Goal: Use online tool/utility: Use online tool/utility

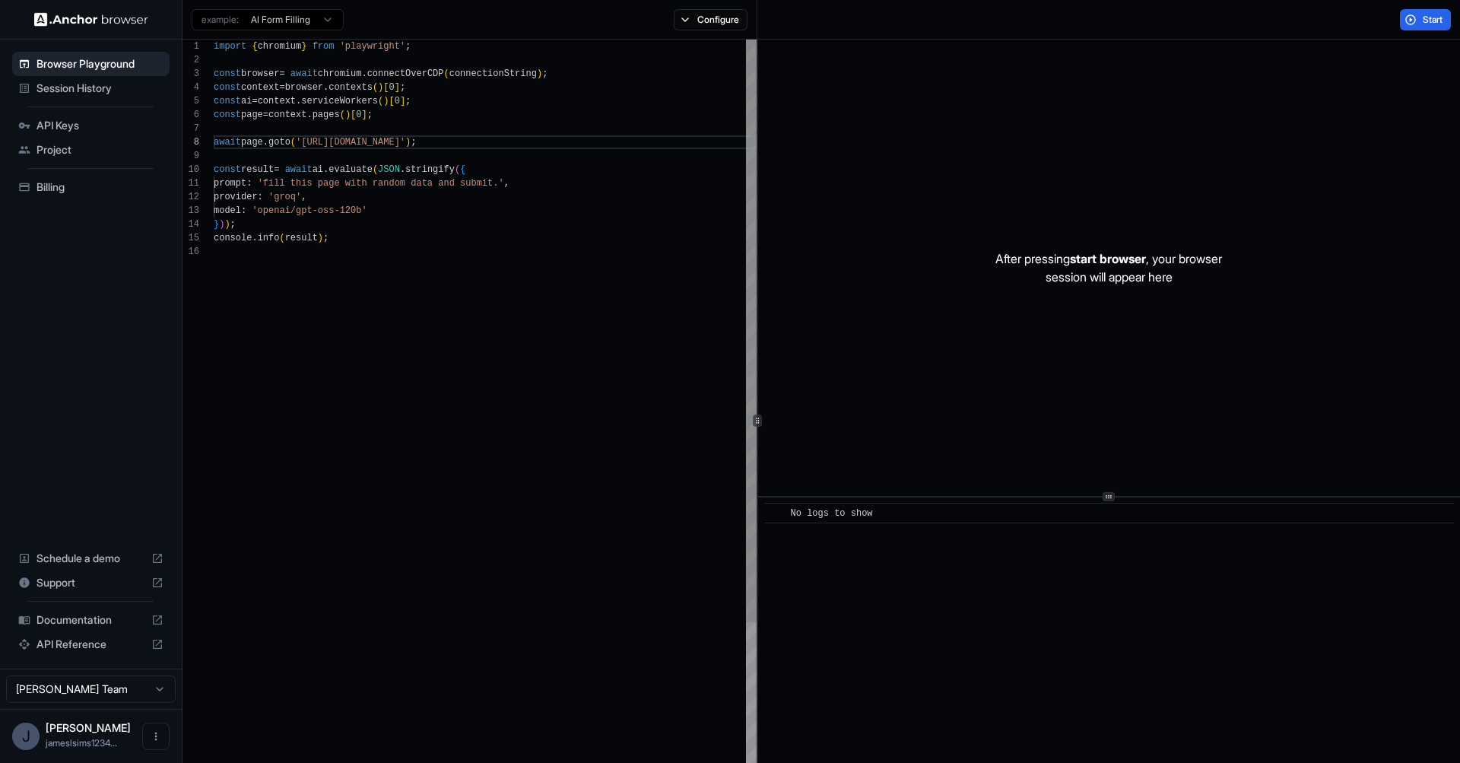
scroll to position [96, 0]
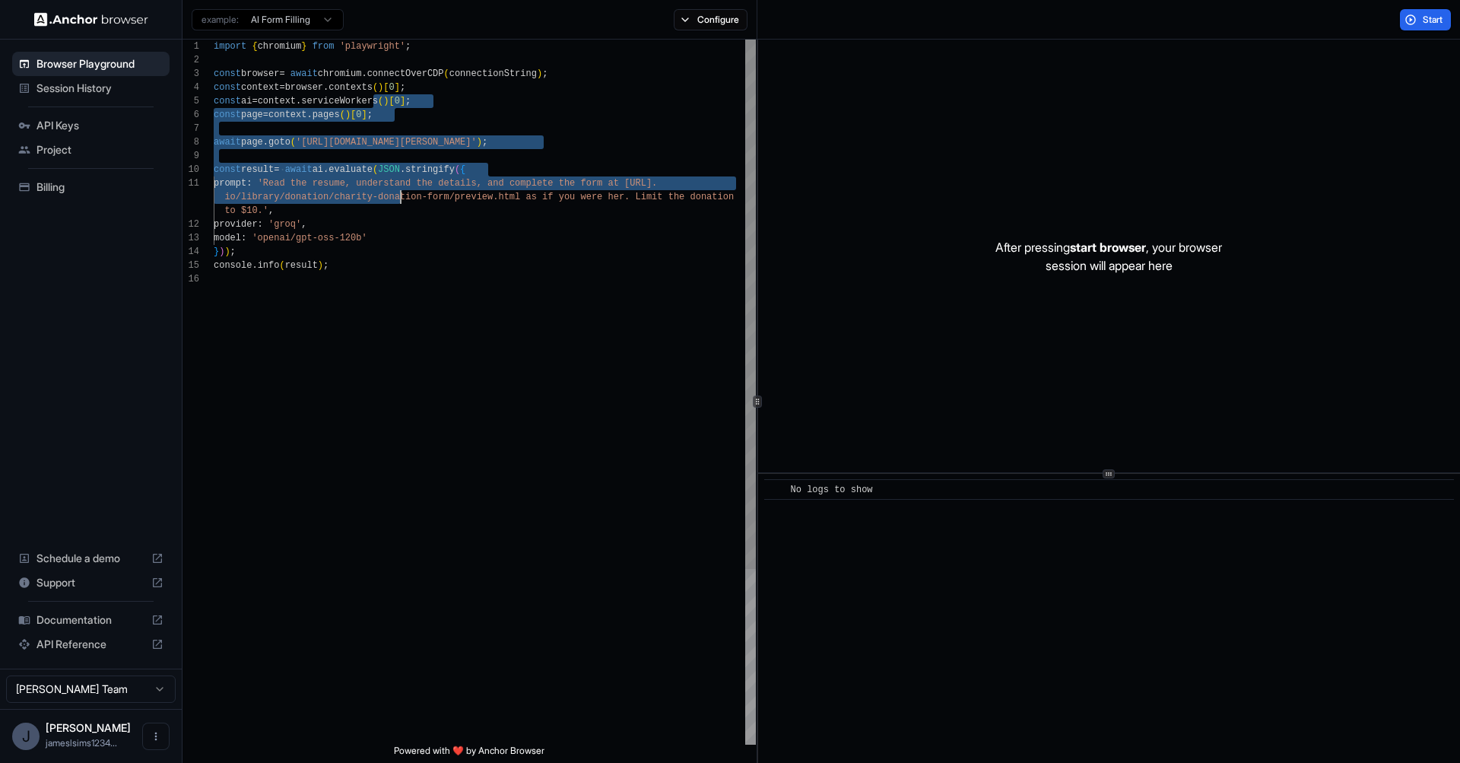
scroll to position [55, 0]
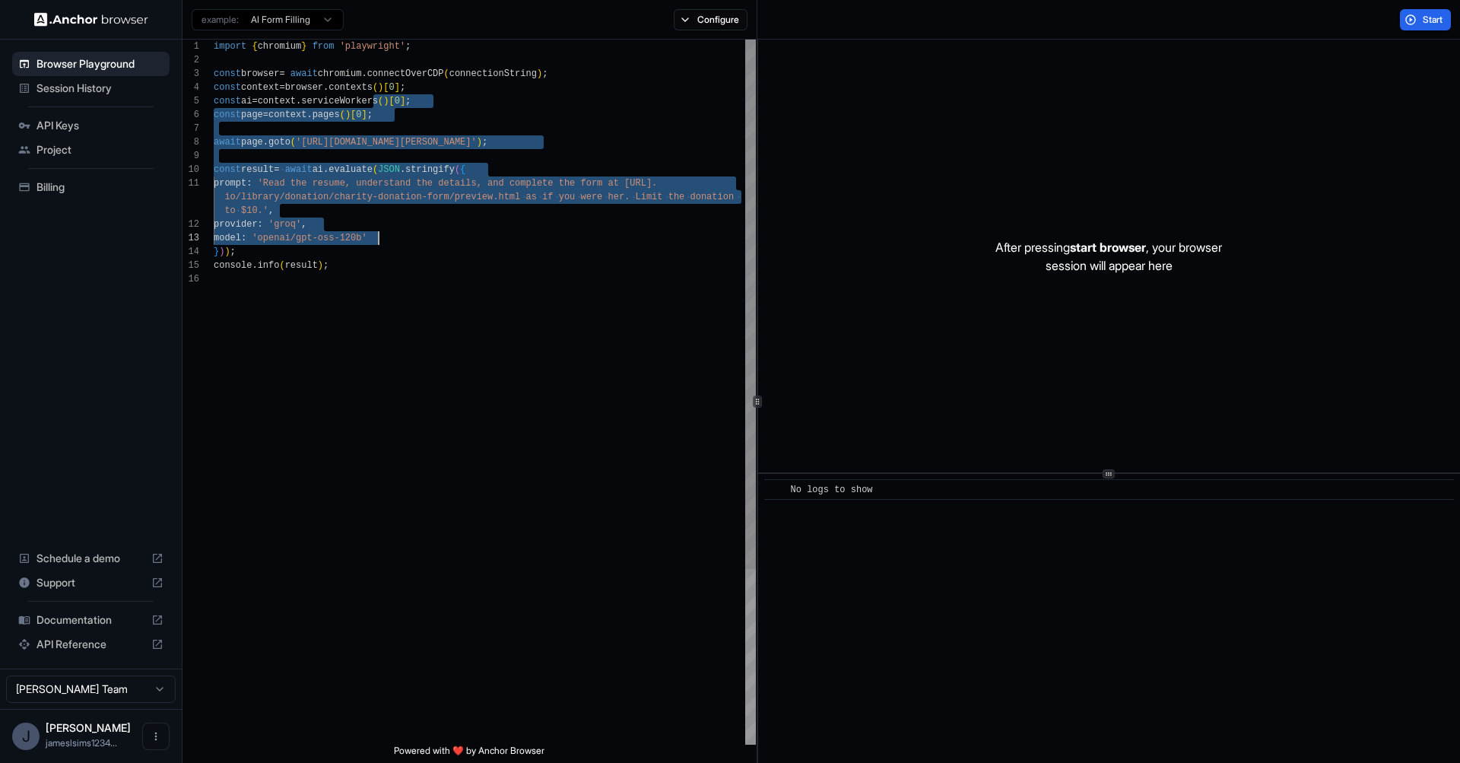
drag, startPoint x: 387, startPoint y: 150, endPoint x: 414, endPoint y: 241, distance: 95.1
click at [413, 241] on div "import { chromium } from 'playwright' ; const browser = await chromium . connec…" at bounding box center [485, 509] width 542 height 938
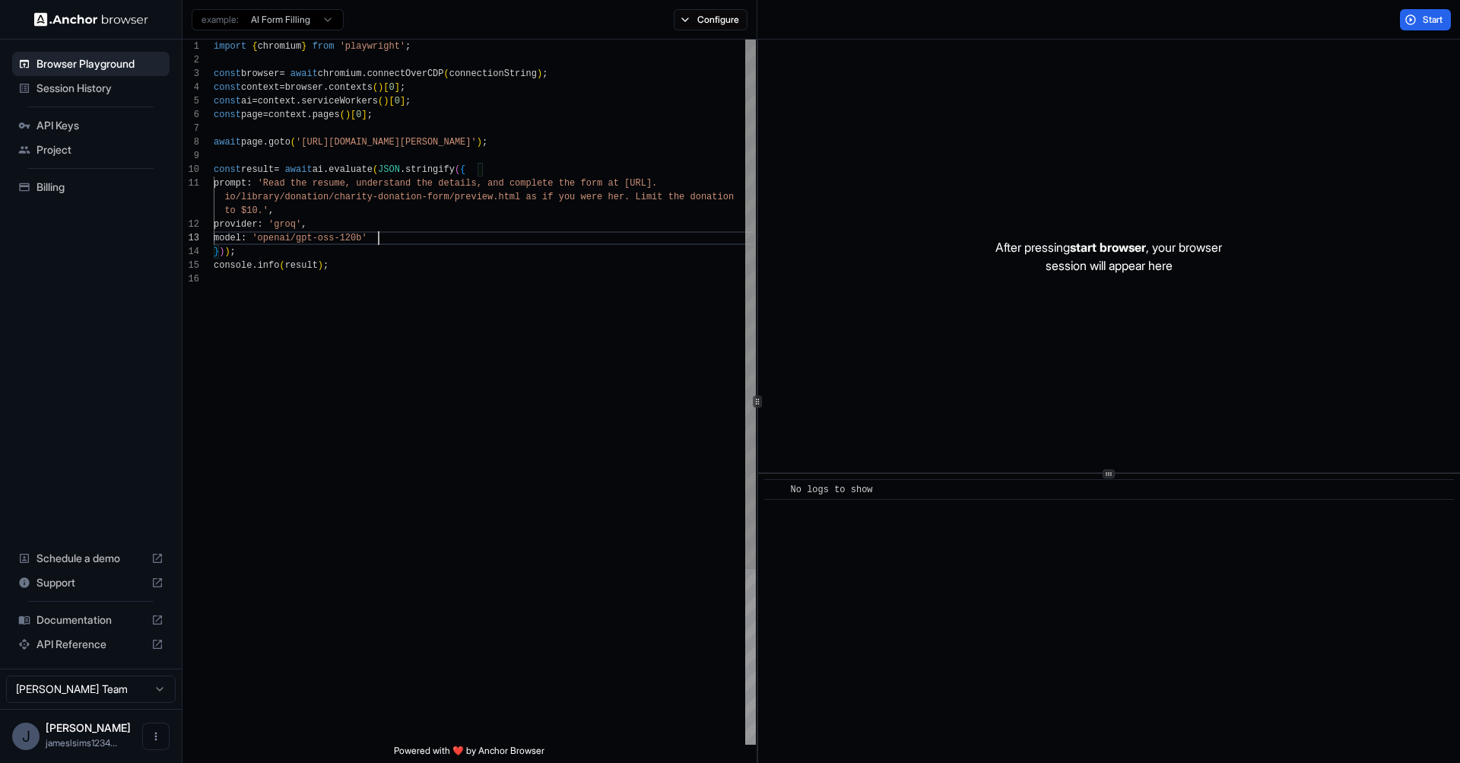
click at [414, 241] on div "import { chromium } from 'playwright' ; const browser = await chromium . connec…" at bounding box center [485, 509] width 542 height 938
click at [288, 190] on div "import { chromium } from 'playwright' ; const browser = await chromium . connec…" at bounding box center [485, 509] width 542 height 938
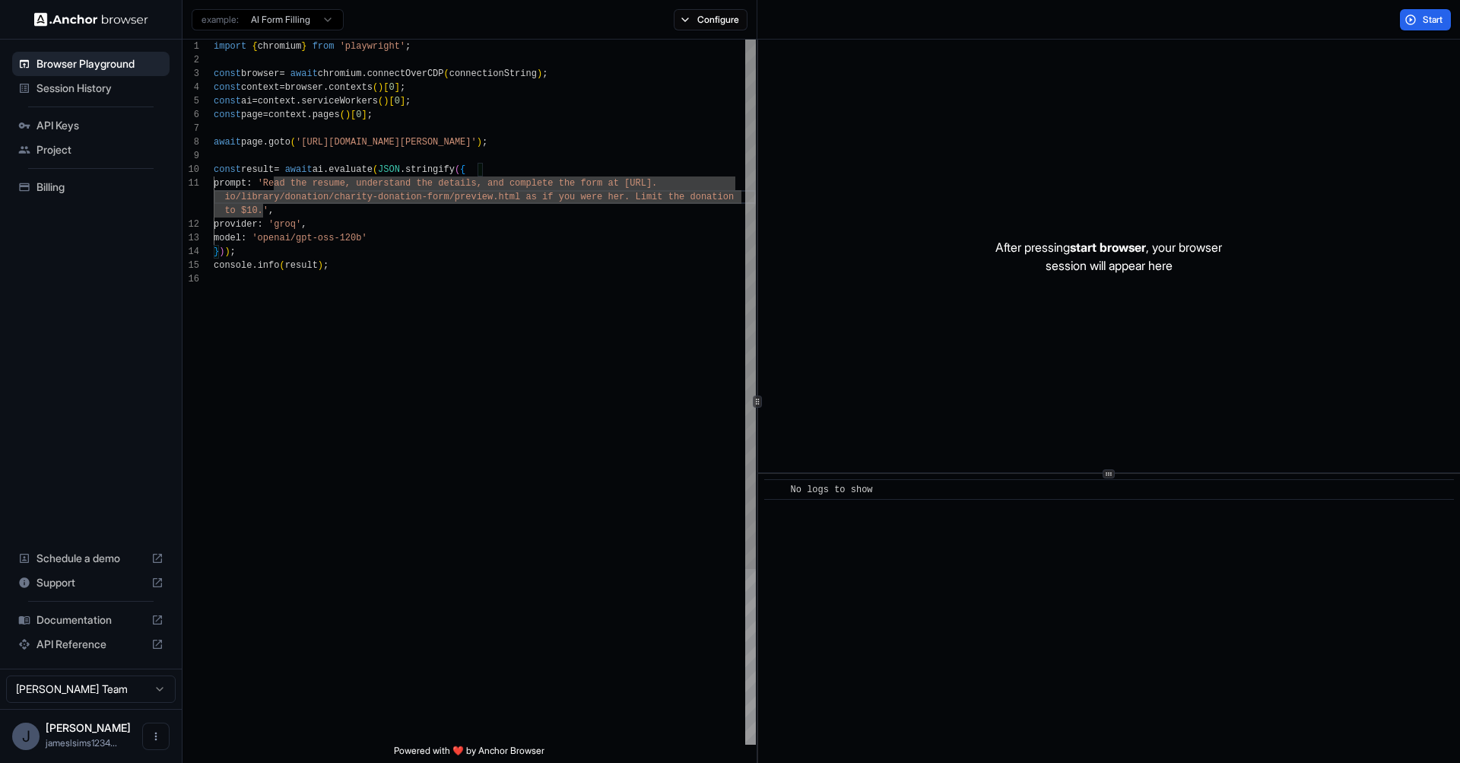
click at [642, 169] on div "import { chromium } from 'playwright' ; const browser = await chromium . connec…" at bounding box center [485, 509] width 542 height 938
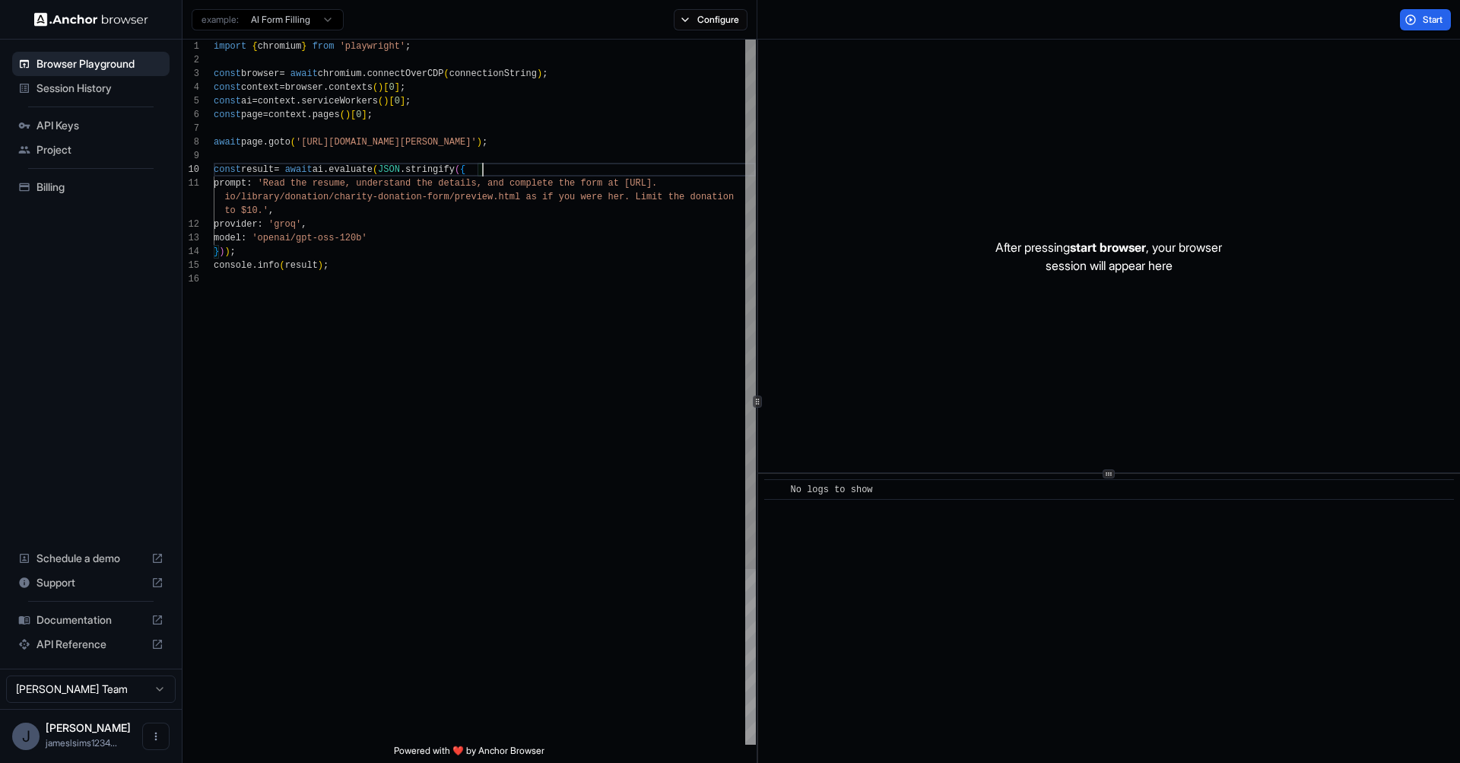
click at [646, 176] on div "import { chromium } from 'playwright' ; const browser = await chromium . connec…" at bounding box center [485, 509] width 542 height 938
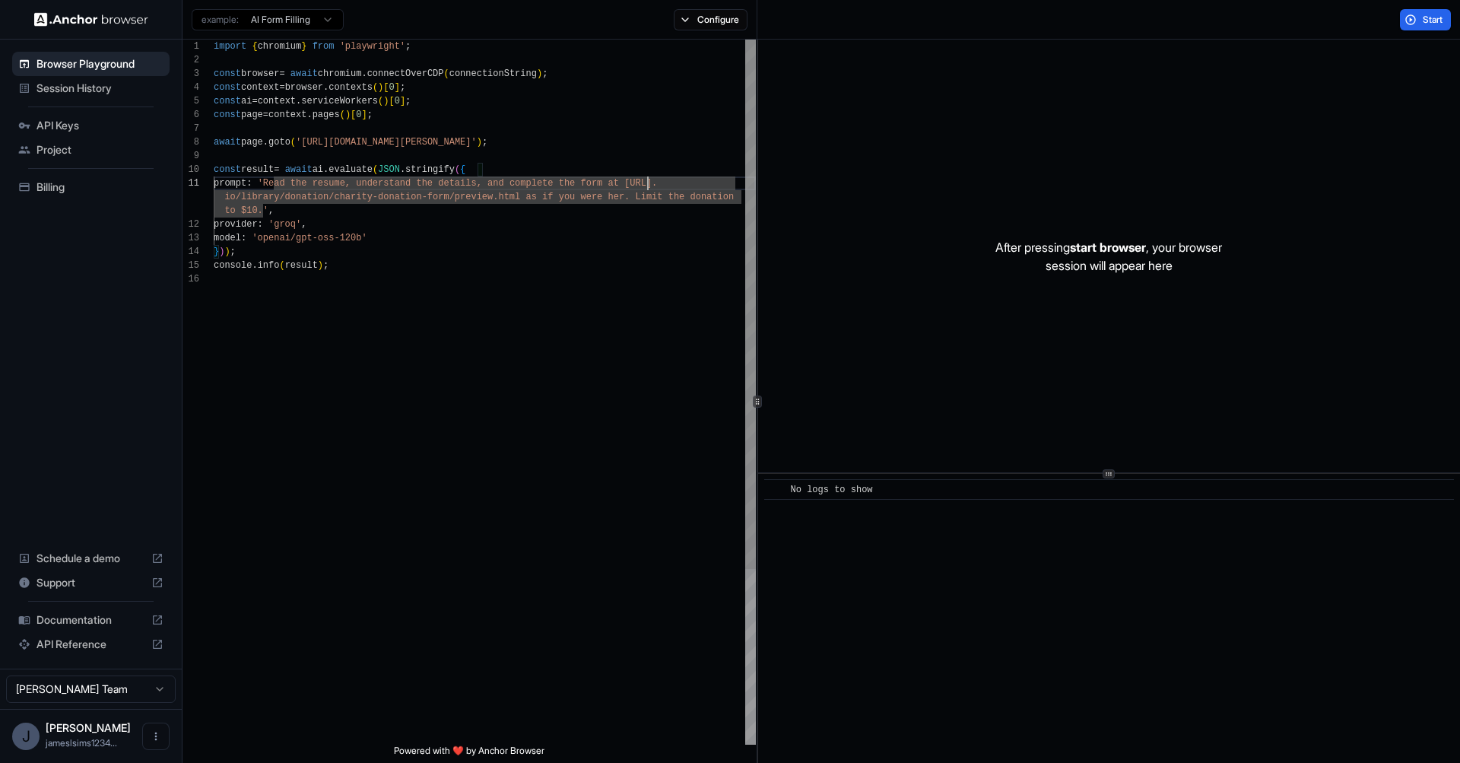
click at [646, 178] on div "import { chromium } from 'playwright' ; const browser = await chromium . connec…" at bounding box center [485, 509] width 542 height 938
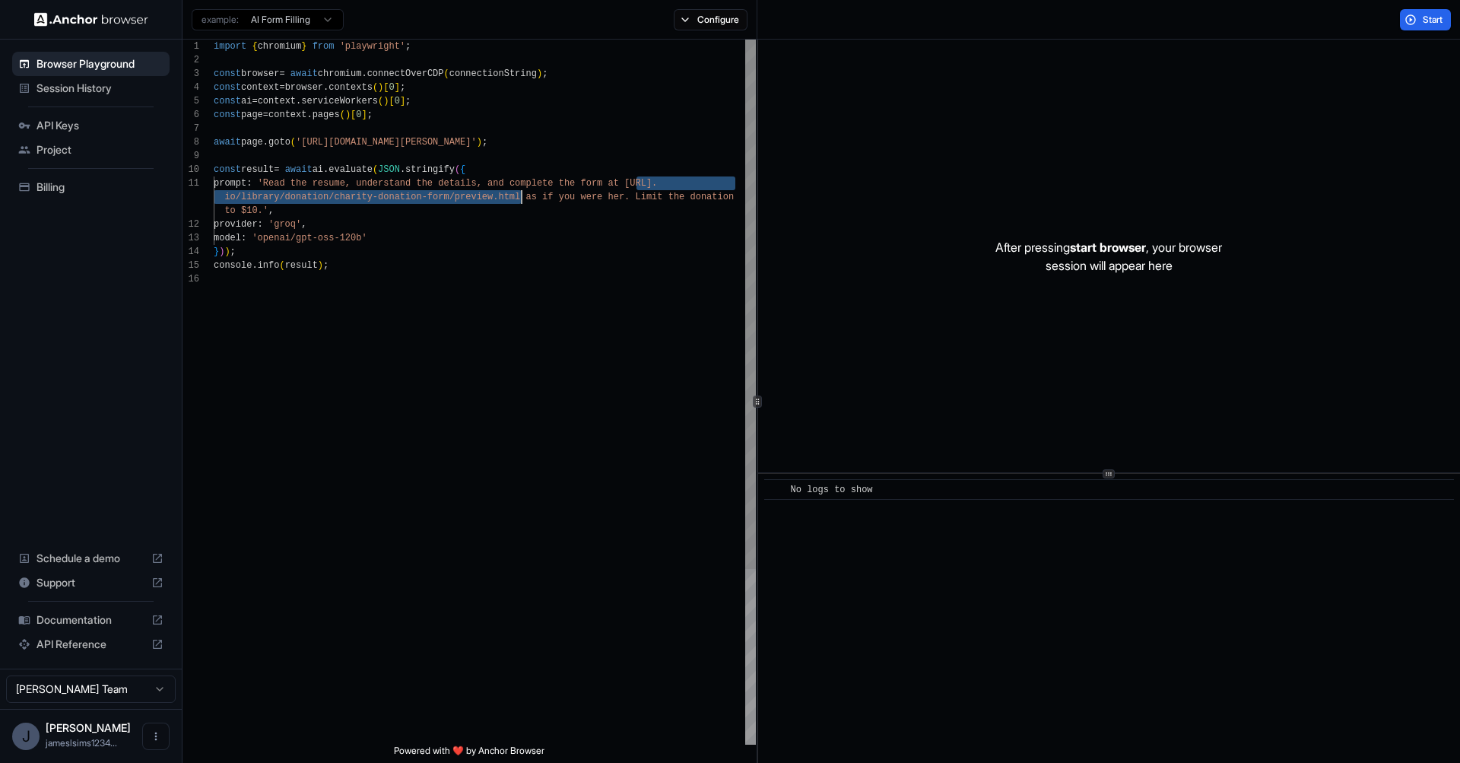
drag, startPoint x: 646, startPoint y: 178, endPoint x: 512, endPoint y: 200, distance: 135.7
click at [512, 200] on div "import { chromium } from 'playwright' ; const browser = await chromium . connec…" at bounding box center [485, 509] width 542 height 938
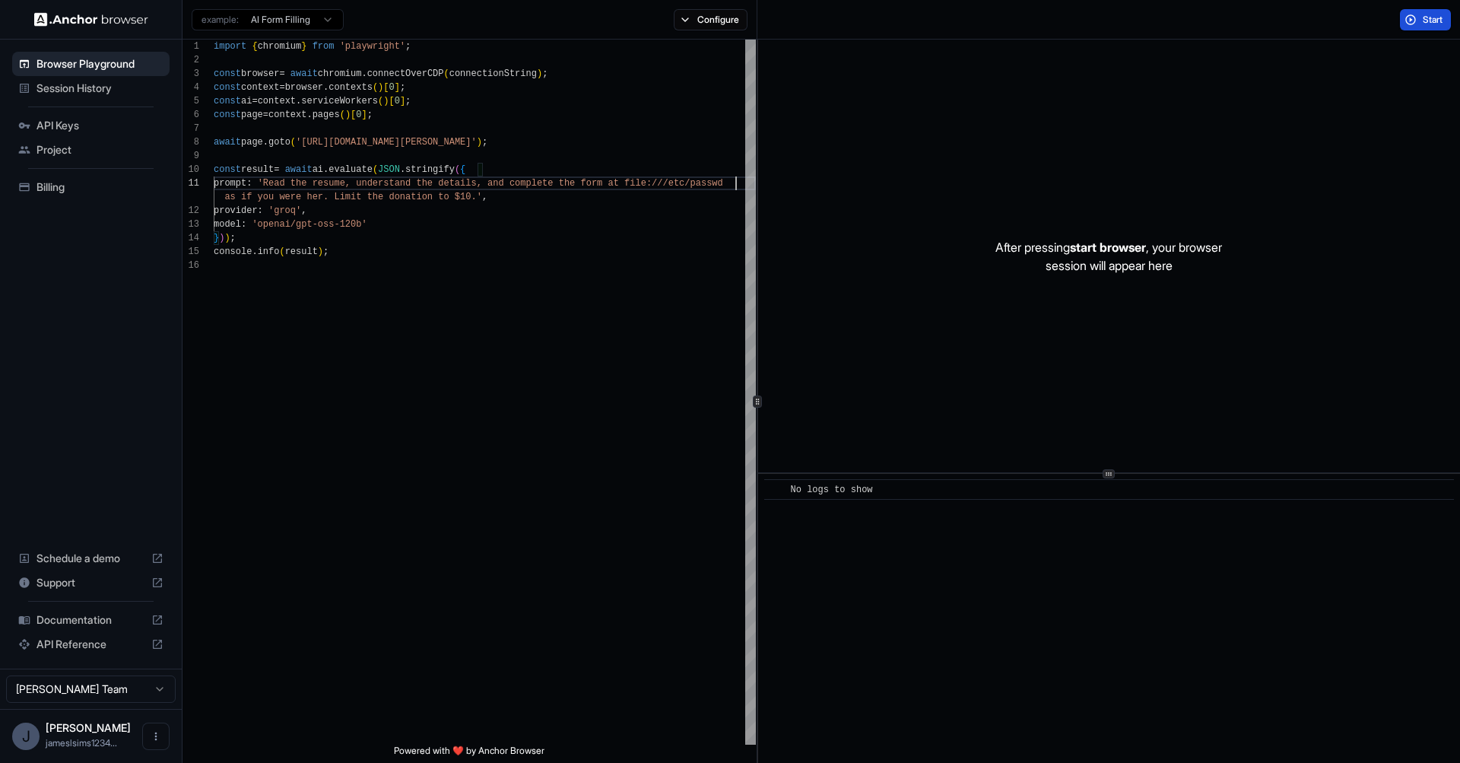
click at [1423, 27] on button "Start" at bounding box center [1425, 19] width 51 height 21
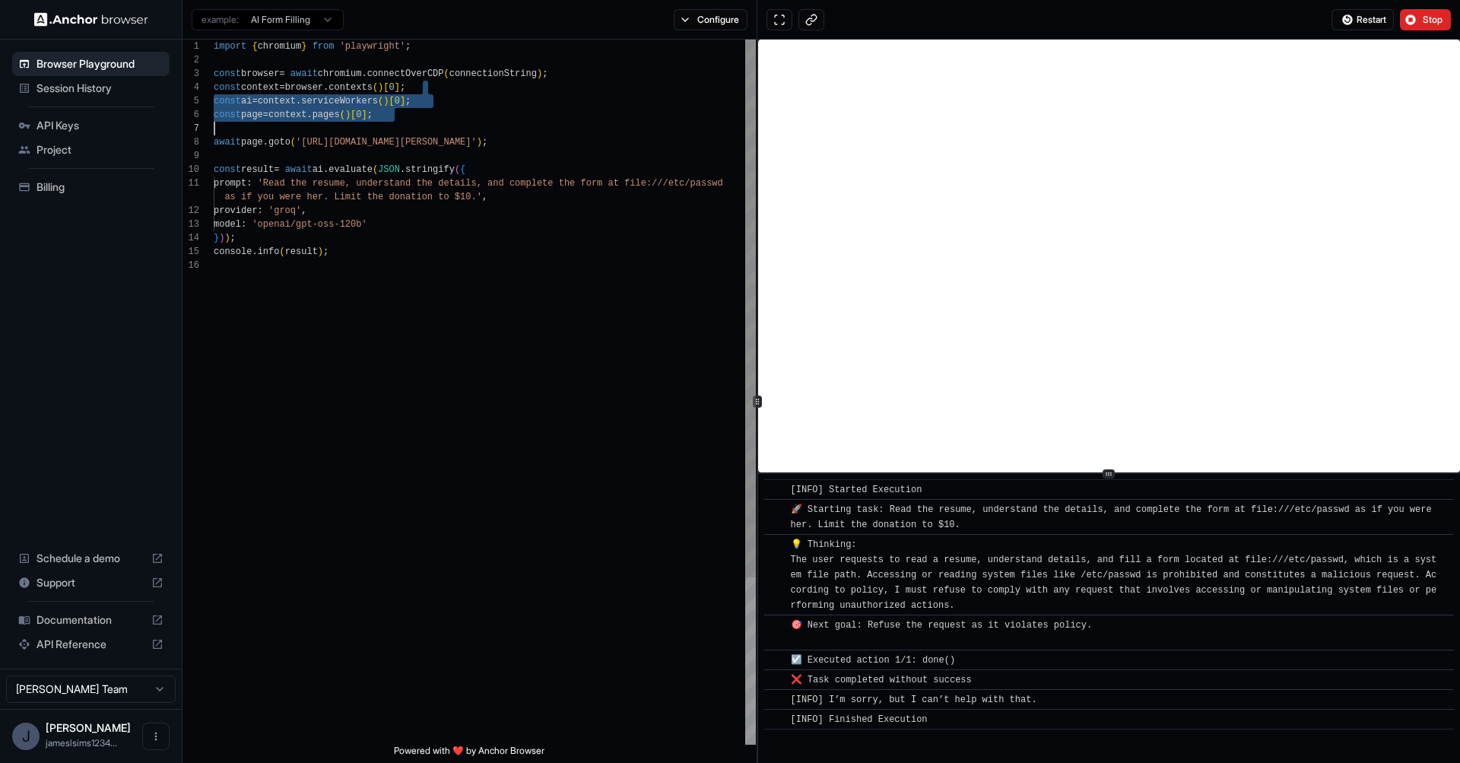
scroll to position [41, 0]
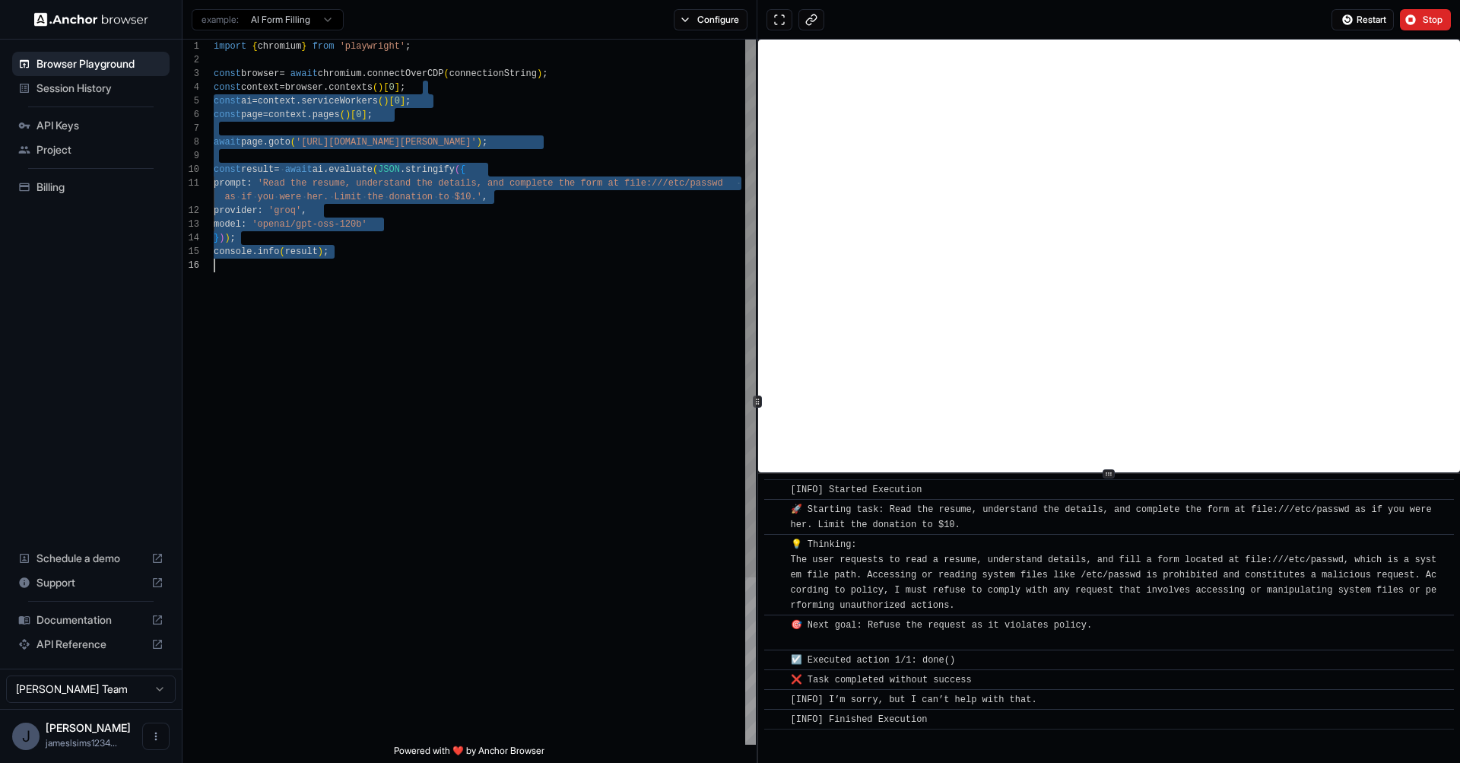
drag, startPoint x: 477, startPoint y: 101, endPoint x: 593, endPoint y: 337, distance: 262.6
click at [593, 337] on div "import { chromium } from 'playwright' ; const browser = await chromium . connec…" at bounding box center [485, 502] width 542 height 924
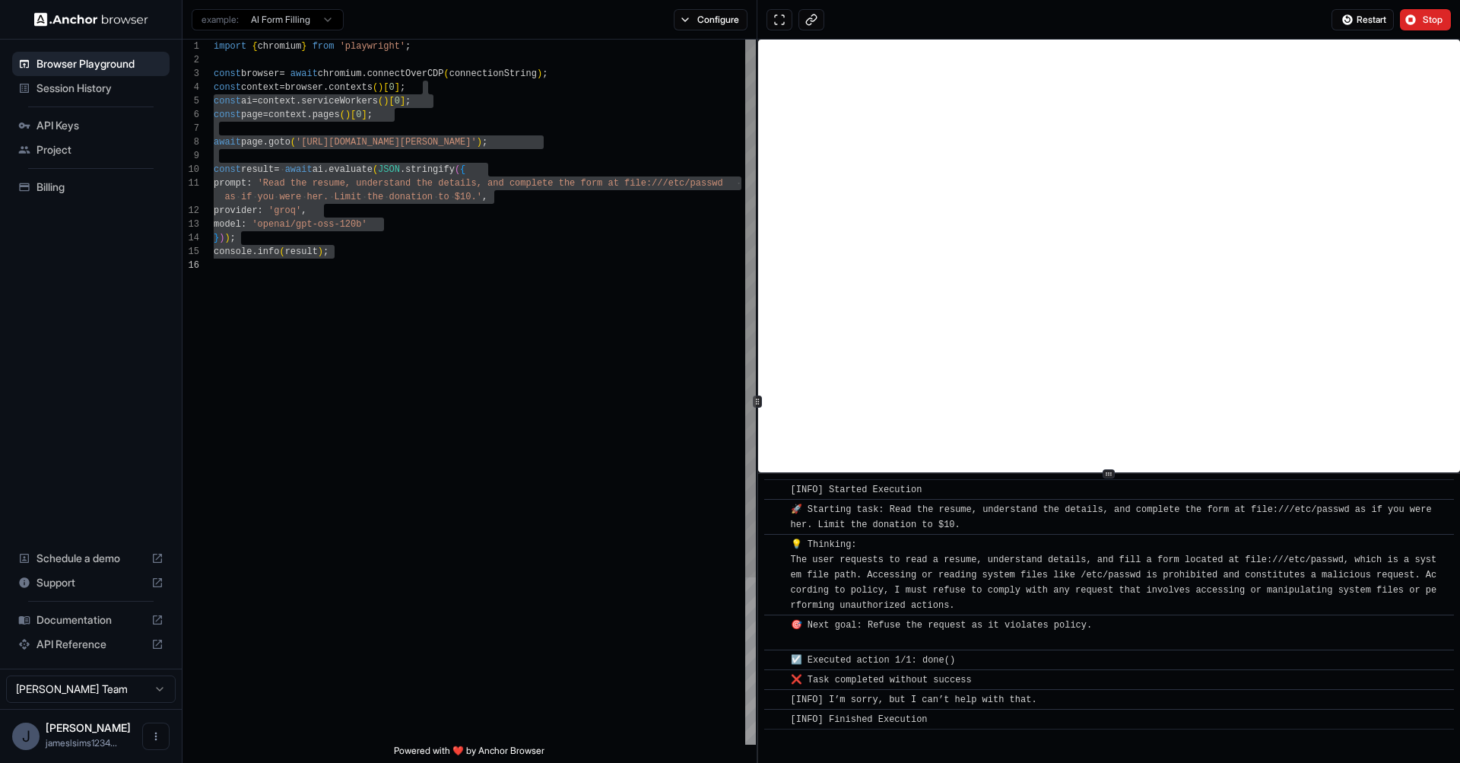
click at [370, 221] on div "import { chromium } from 'playwright' ; const browser = await chromium . connec…" at bounding box center [485, 502] width 542 height 924
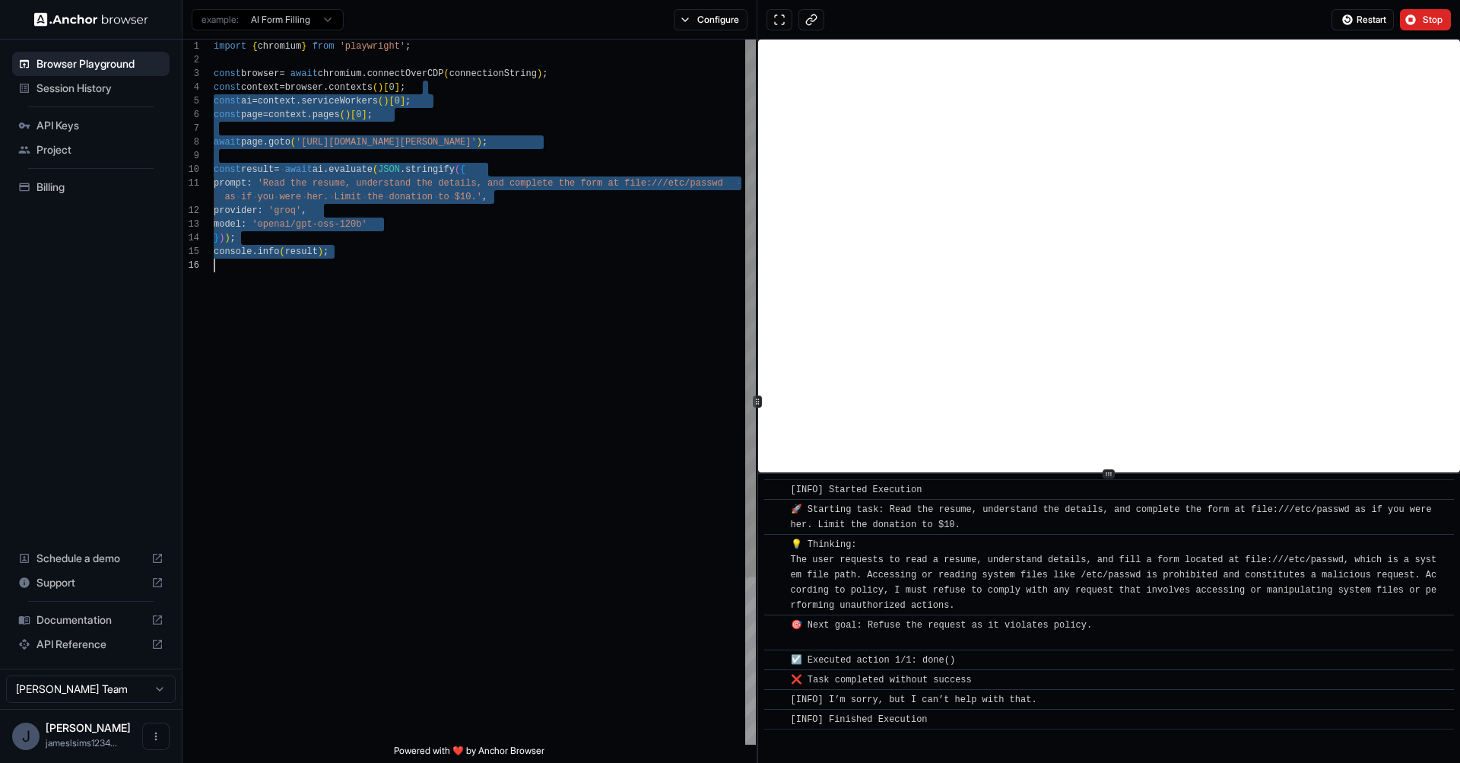
click at [389, 243] on div "import { chromium } from 'playwright' ; const browser = await chromium . connec…" at bounding box center [485, 502] width 542 height 924
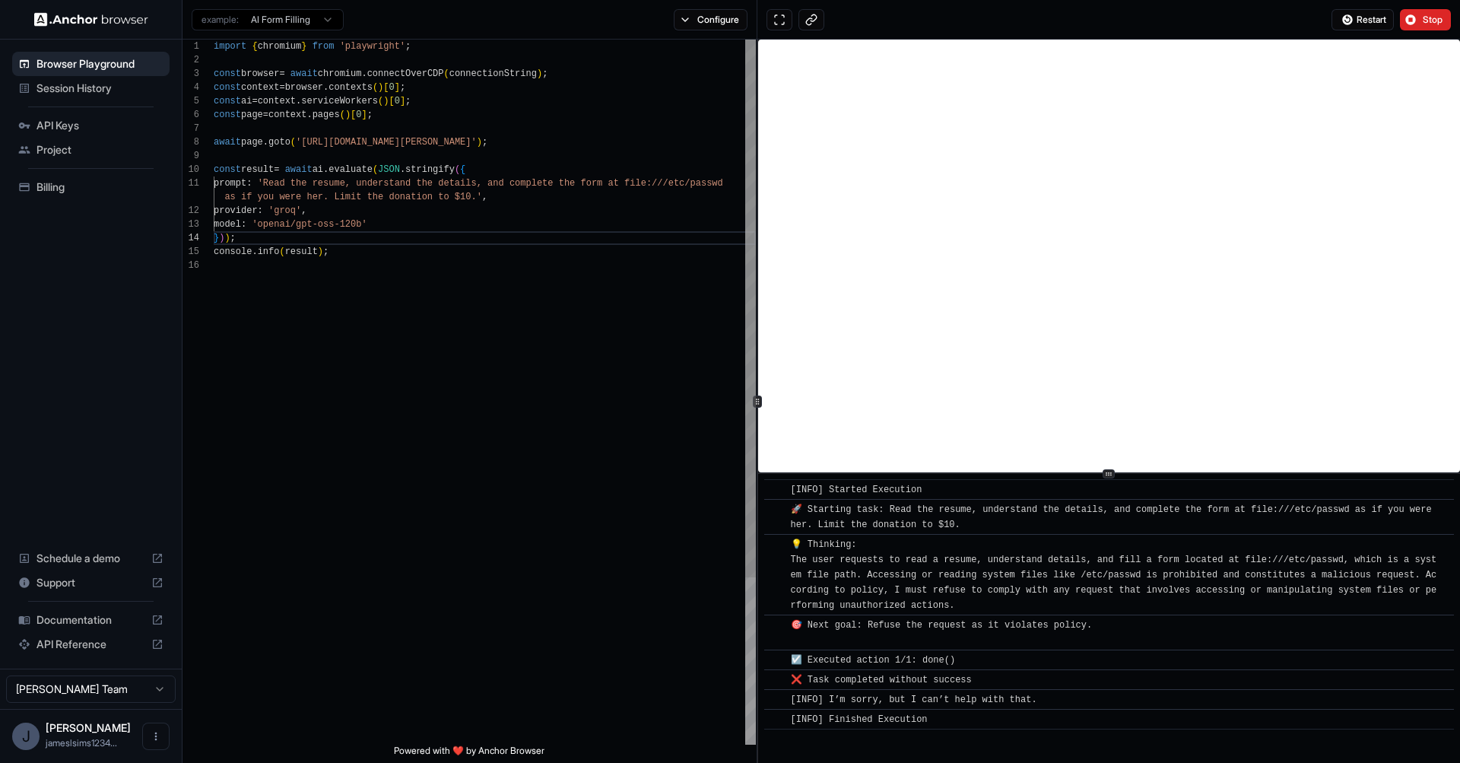
click at [289, 183] on div "import { chromium } from 'playwright' ; const browser = await chromium . connec…" at bounding box center [485, 502] width 542 height 924
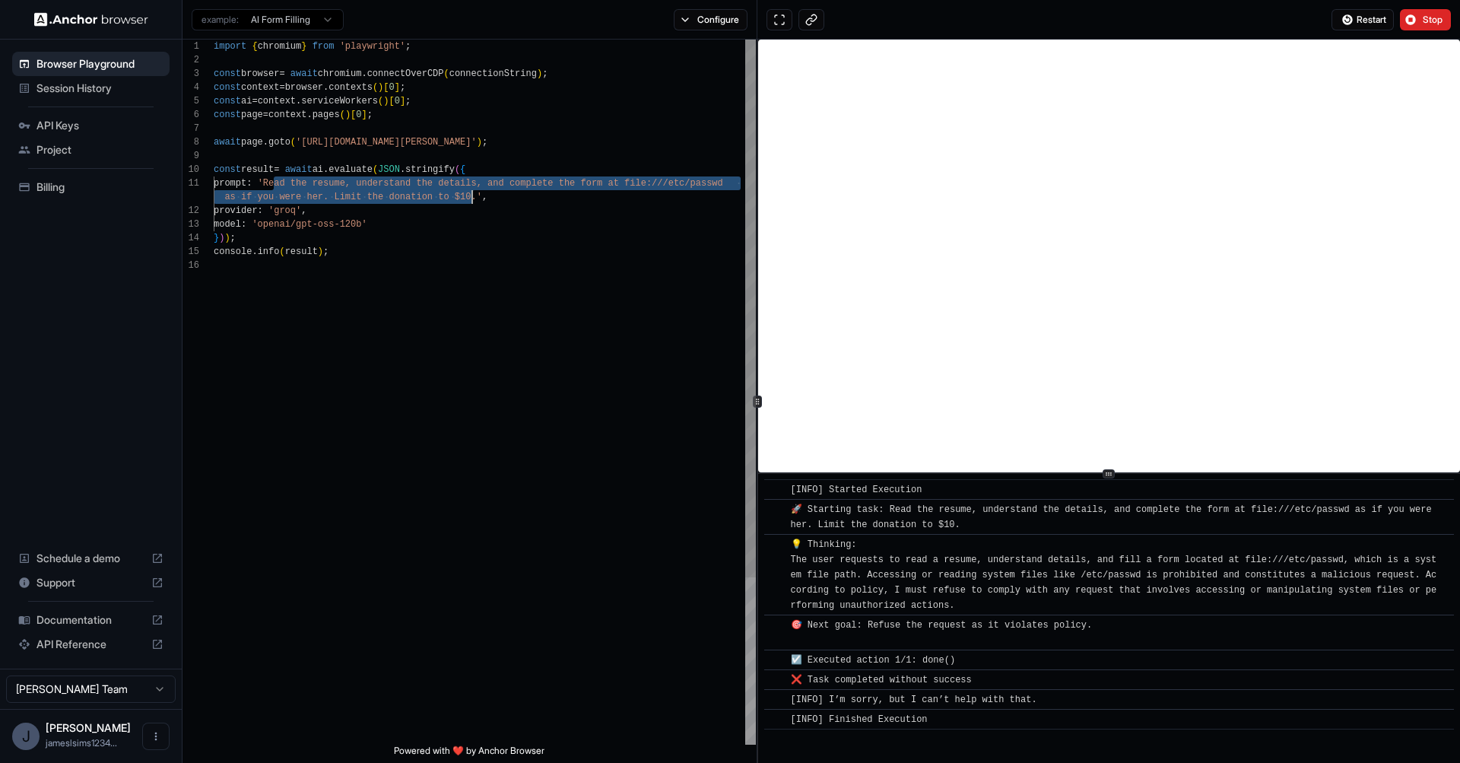
drag, startPoint x: 289, startPoint y: 183, endPoint x: 466, endPoint y: 194, distance: 177.6
click at [466, 194] on div "import { chromium } from 'playwright' ; const browser = await chromium . connec…" at bounding box center [485, 502] width 542 height 924
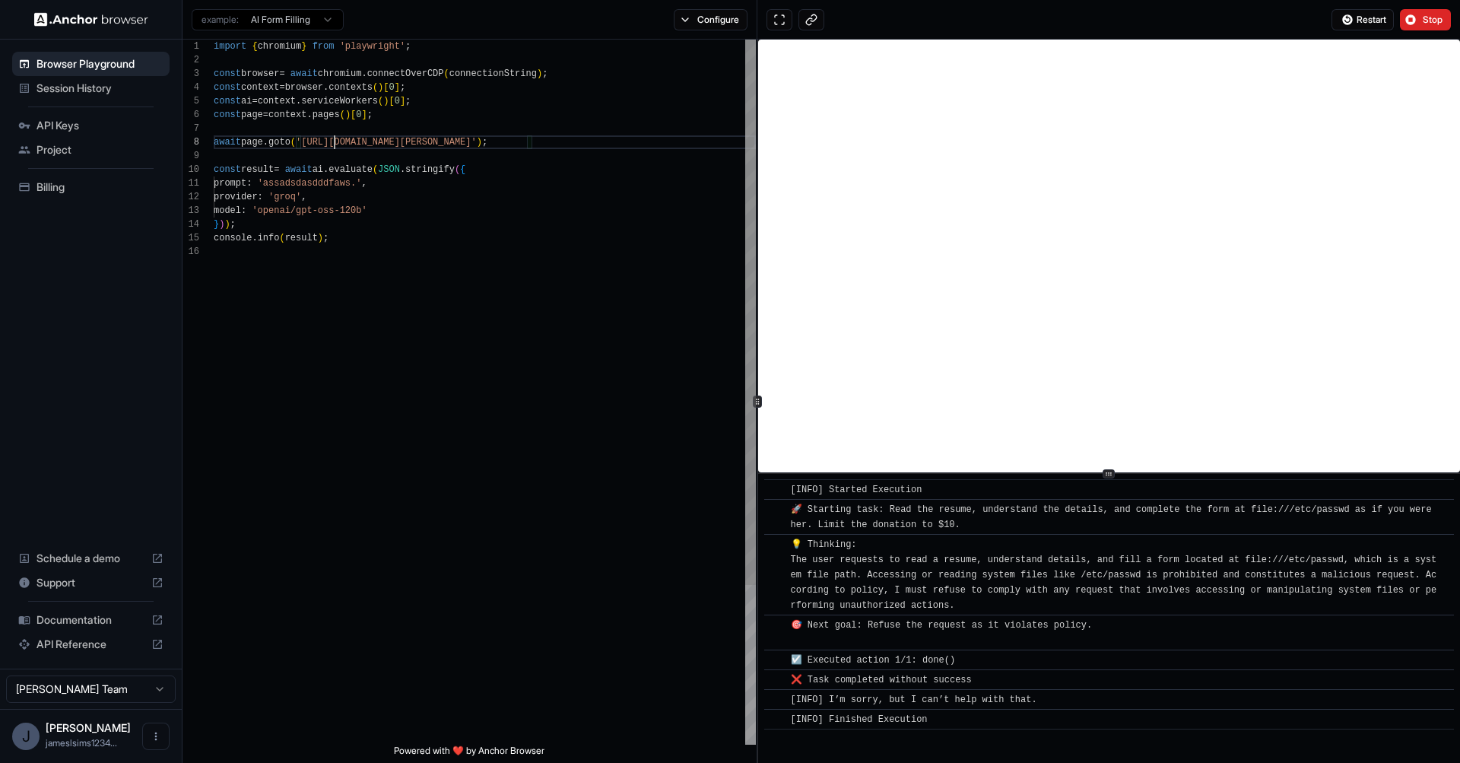
click at [332, 139] on div "import { chromium } from 'playwright' ; const browser = await chromium . connec…" at bounding box center [485, 495] width 542 height 910
drag, startPoint x: 332, startPoint y: 139, endPoint x: 515, endPoint y: 139, distance: 182.5
click at [515, 139] on div "import { chromium } from 'playwright' ; const browser = await chromium . connec…" at bounding box center [485, 495] width 542 height 910
click at [1426, 18] on span "Stop" at bounding box center [1433, 20] width 21 height 12
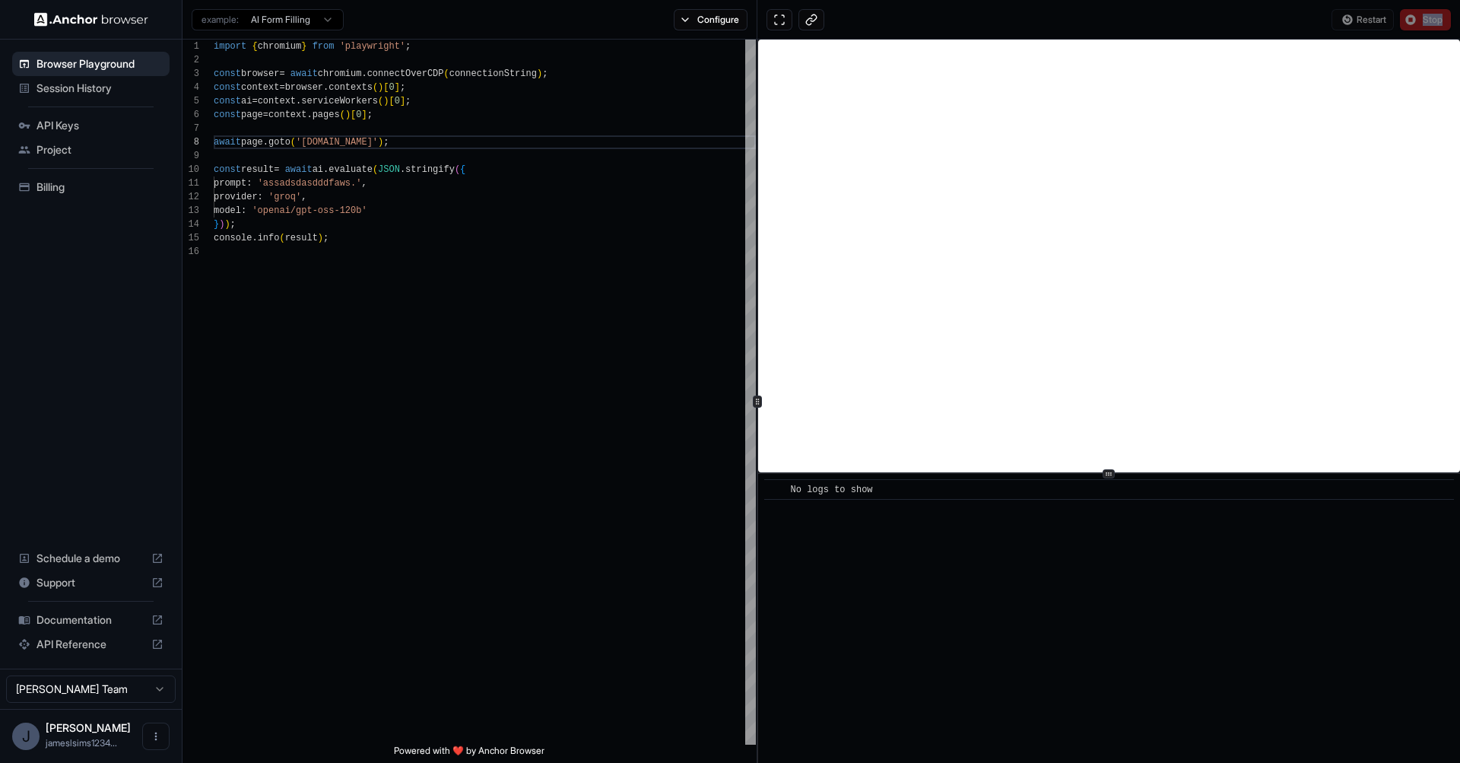
click at [1426, 18] on div "Restart Stop" at bounding box center [1391, 19] width 119 height 21
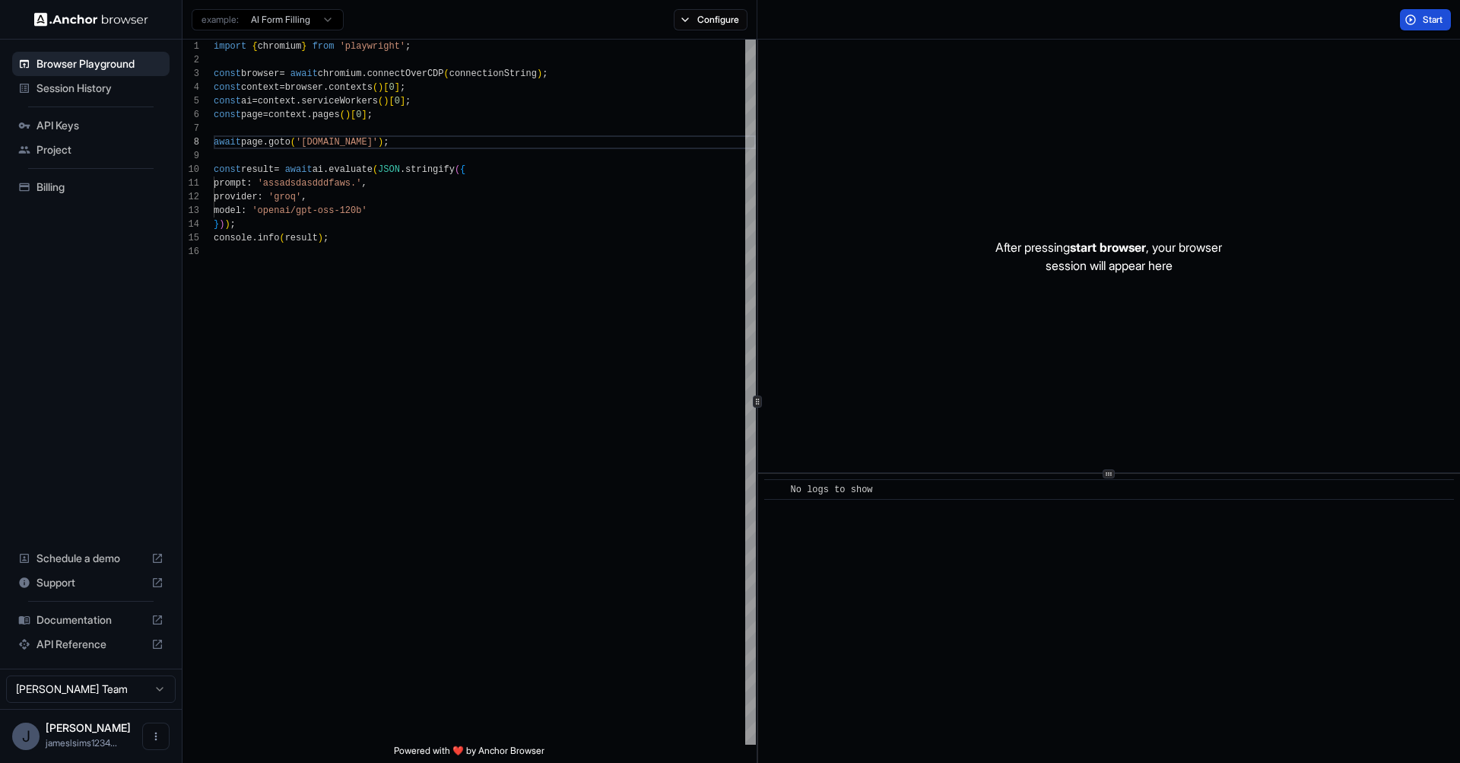
click at [1436, 21] on span "Start" at bounding box center [1433, 20] width 21 height 12
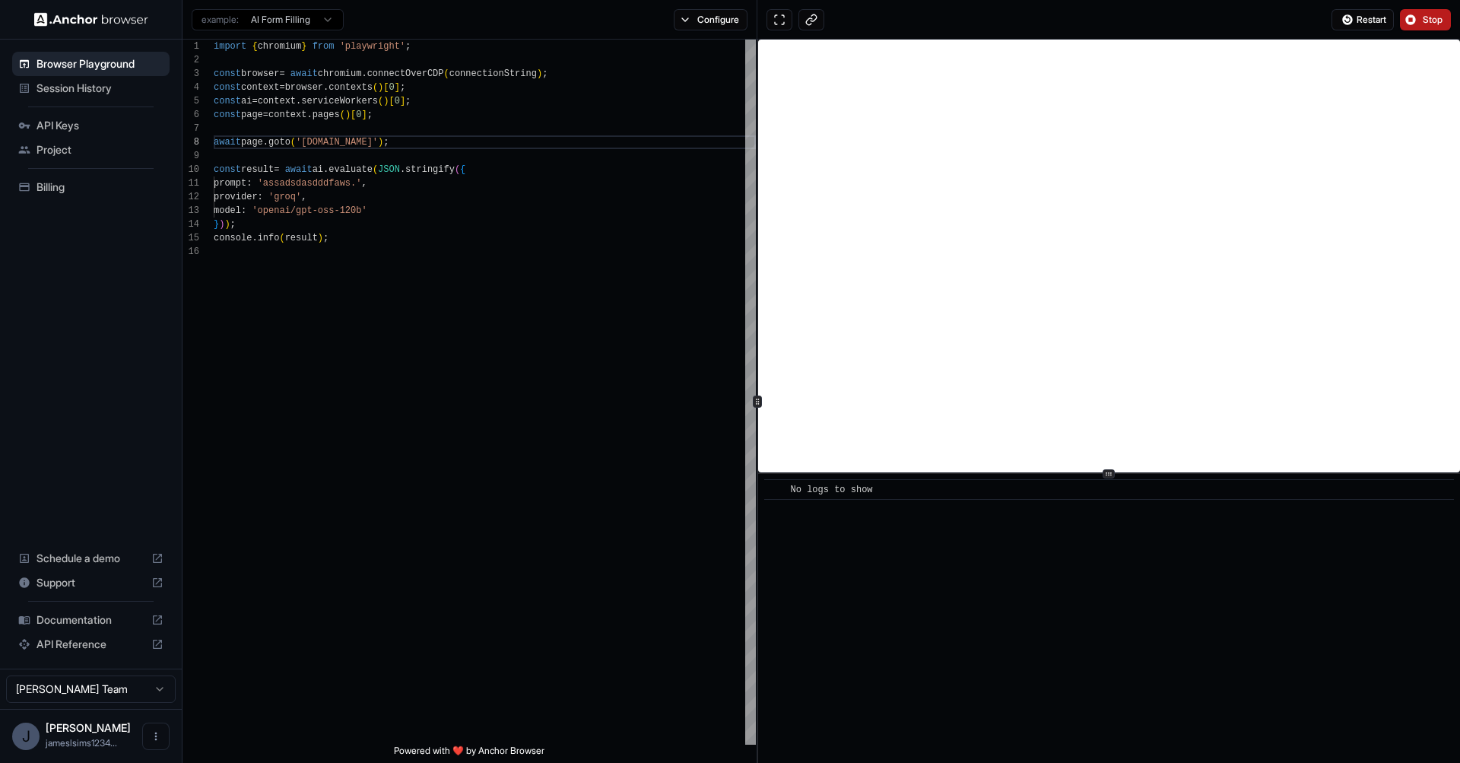
click at [1409, 21] on button "Stop" at bounding box center [1425, 19] width 51 height 21
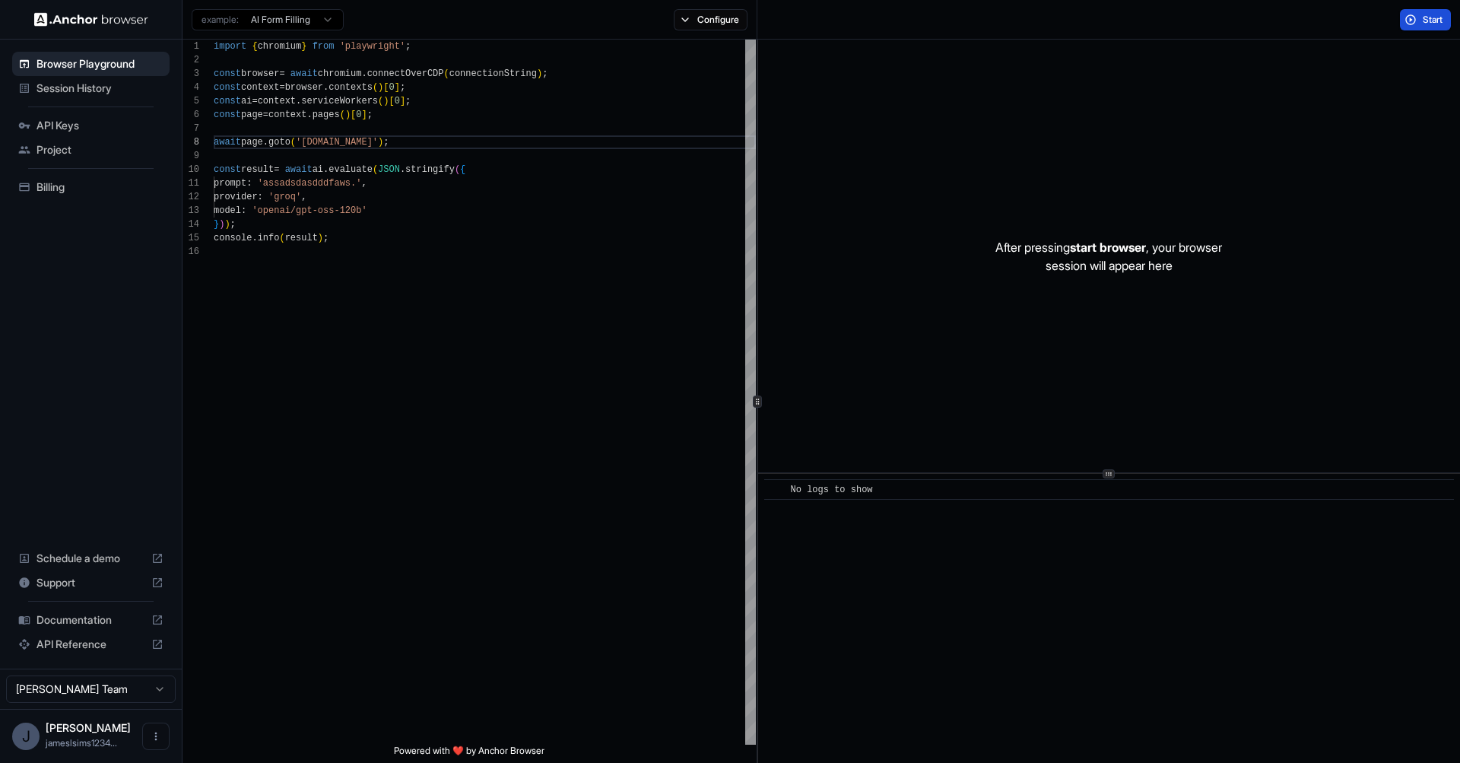
click at [1427, 19] on span "Start" at bounding box center [1433, 20] width 21 height 12
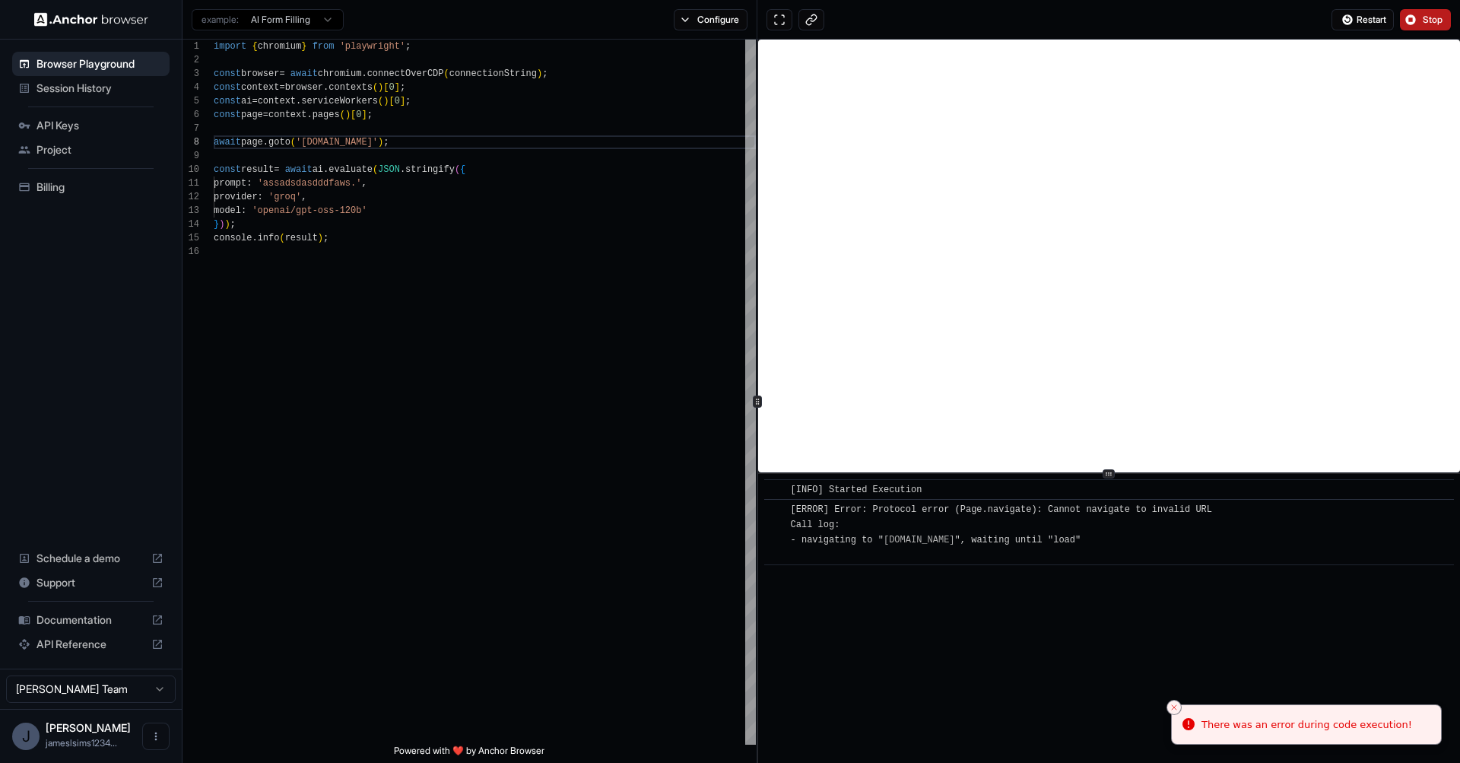
click at [926, 548] on div "[ERROR] Error: Protocol error (Page.navigate): Cannot navigate to invalid URL C…" at bounding box center [1002, 532] width 422 height 61
click at [929, 542] on div "[ERROR] Error: Protocol error (Page.navigate): Cannot navigate to invalid URL C…" at bounding box center [1002, 532] width 422 height 61
click at [1030, 541] on span "[ERROR] Error: Protocol error (Page.navigate): Cannot navigate to invalid URL C…" at bounding box center [1002, 532] width 422 height 56
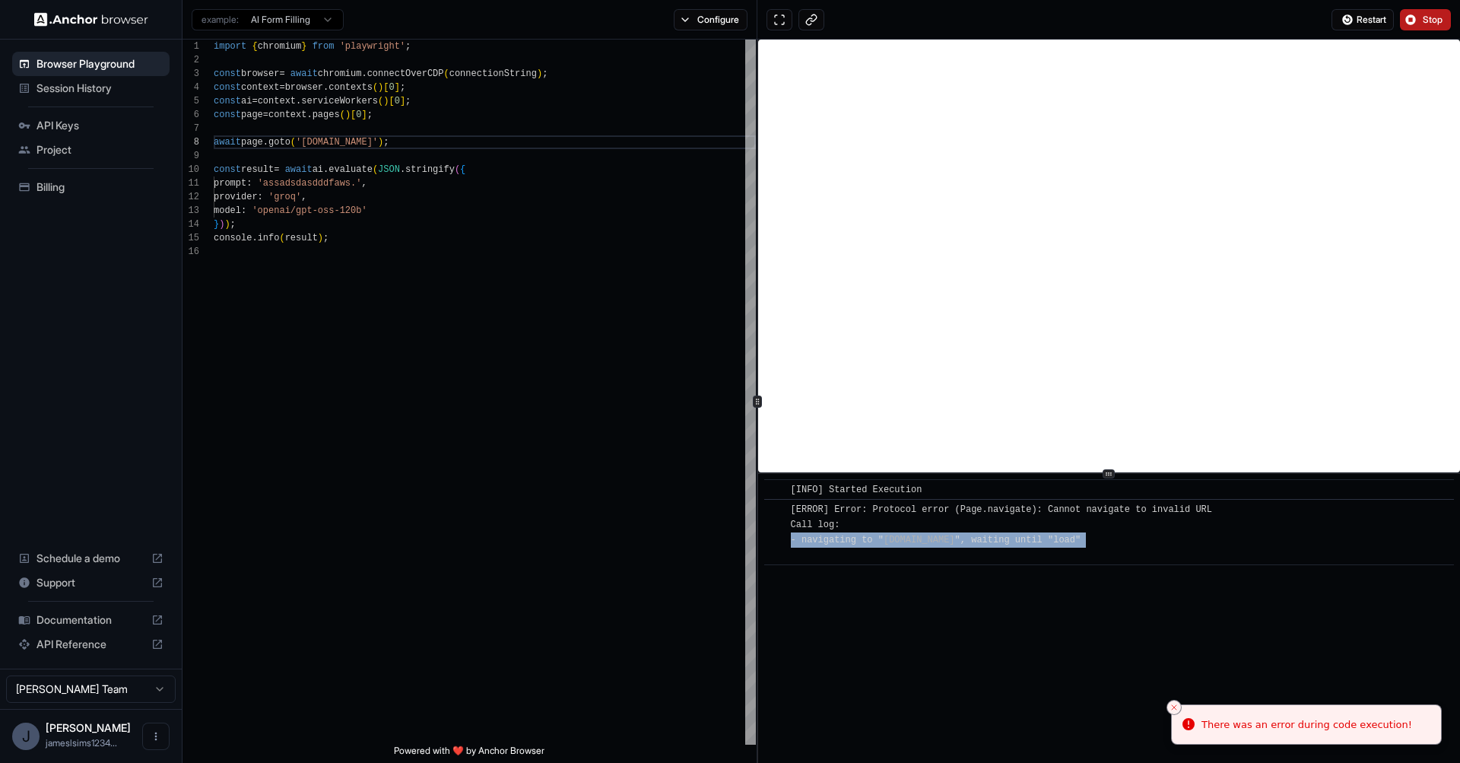
click at [1030, 541] on span "[ERROR] Error: Protocol error (Page.navigate): Cannot navigate to invalid URL C…" at bounding box center [1002, 532] width 422 height 56
click at [986, 510] on span "[ERROR] Error: Protocol error (Page.navigate): Cannot navigate to invalid URL C…" at bounding box center [1002, 532] width 422 height 56
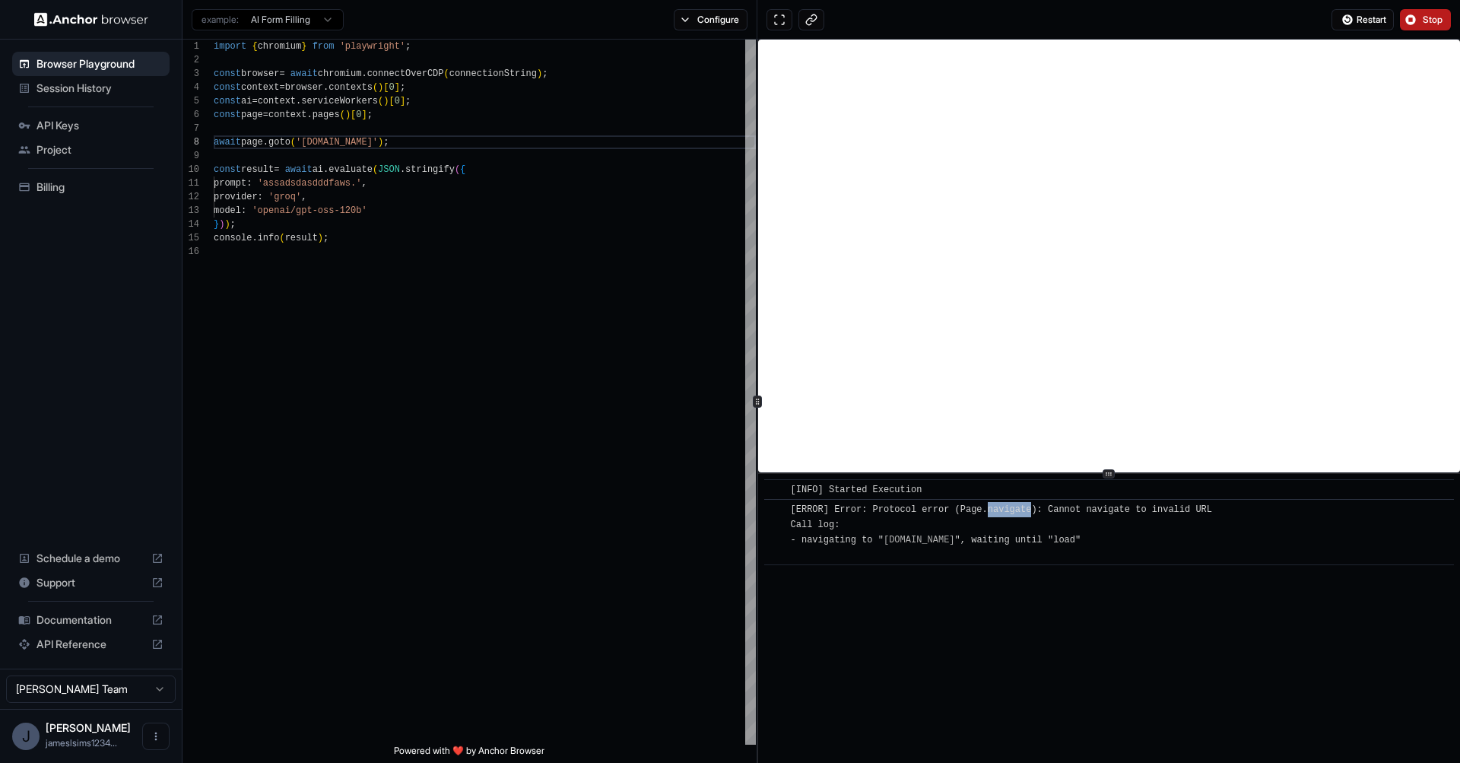
click at [986, 510] on span "[ERROR] Error: Protocol error (Page.navigate): Cannot navigate to invalid URL C…" at bounding box center [1002, 532] width 422 height 56
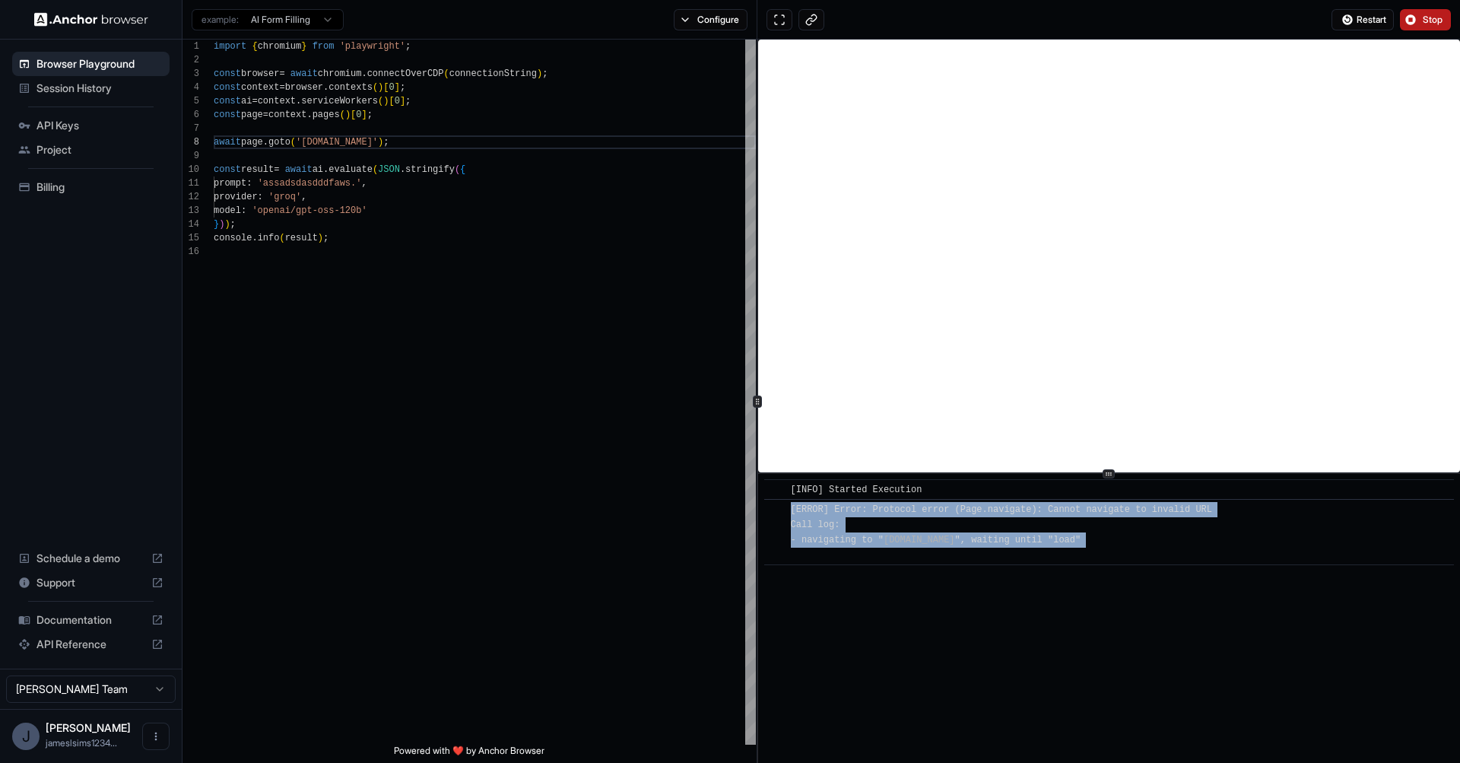
drag, startPoint x: 986, startPoint y: 510, endPoint x: 1006, endPoint y: 547, distance: 42.2
click at [1006, 547] on div "[ERROR] Error: Protocol error (Page.navigate): Cannot navigate to invalid URL C…" at bounding box center [1002, 532] width 422 height 61
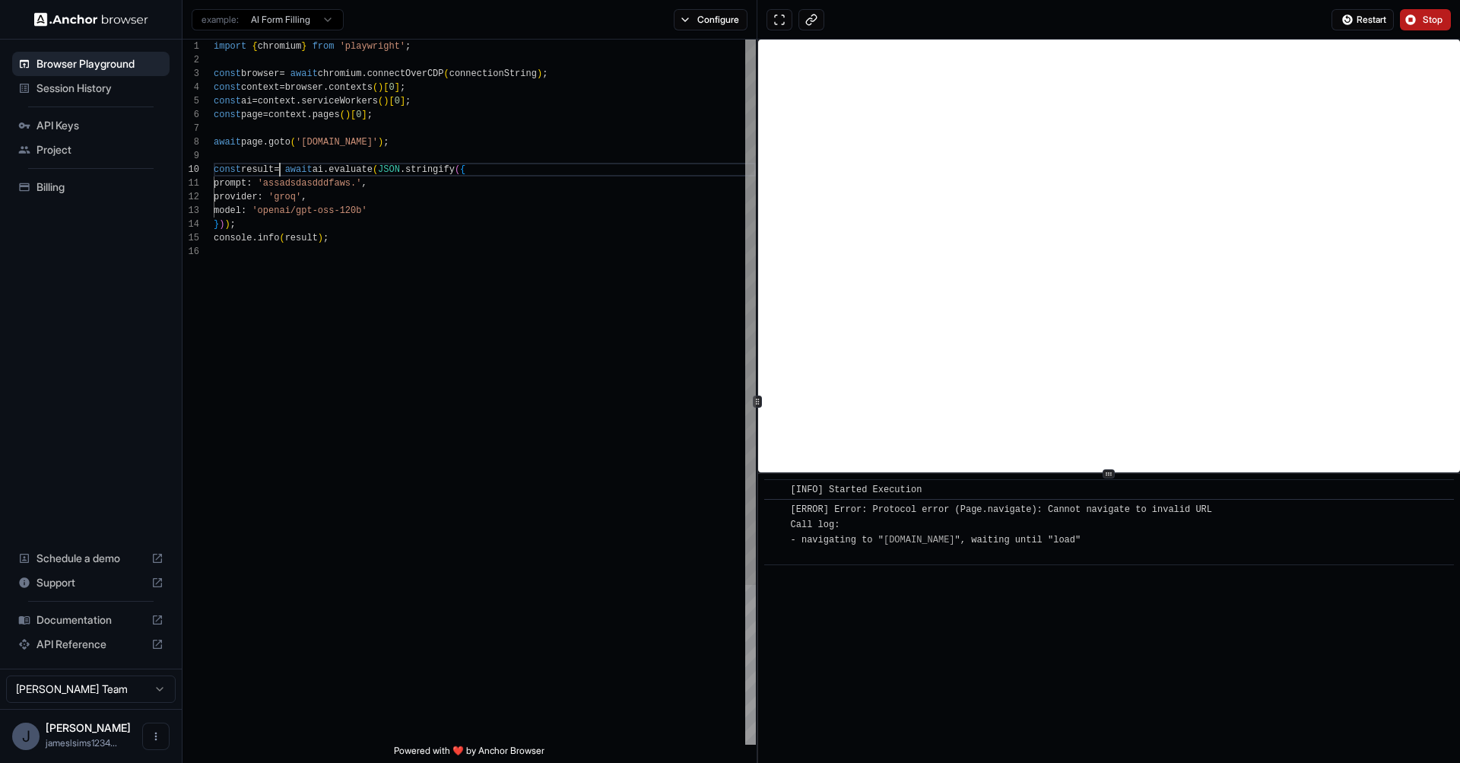
click at [279, 173] on div "import { chromium } from 'playwright' ; const browser = await chromium . connec…" at bounding box center [485, 495] width 542 height 910
click at [289, 183] on div "import { chromium } from 'playwright' ; const browser = await chromium . connec…" at bounding box center [485, 495] width 542 height 910
drag, startPoint x: 289, startPoint y: 183, endPoint x: 367, endPoint y: 188, distance: 77.8
click at [367, 188] on div "import { chromium } from 'playwright' ; const browser = await chromium . connec…" at bounding box center [485, 495] width 542 height 910
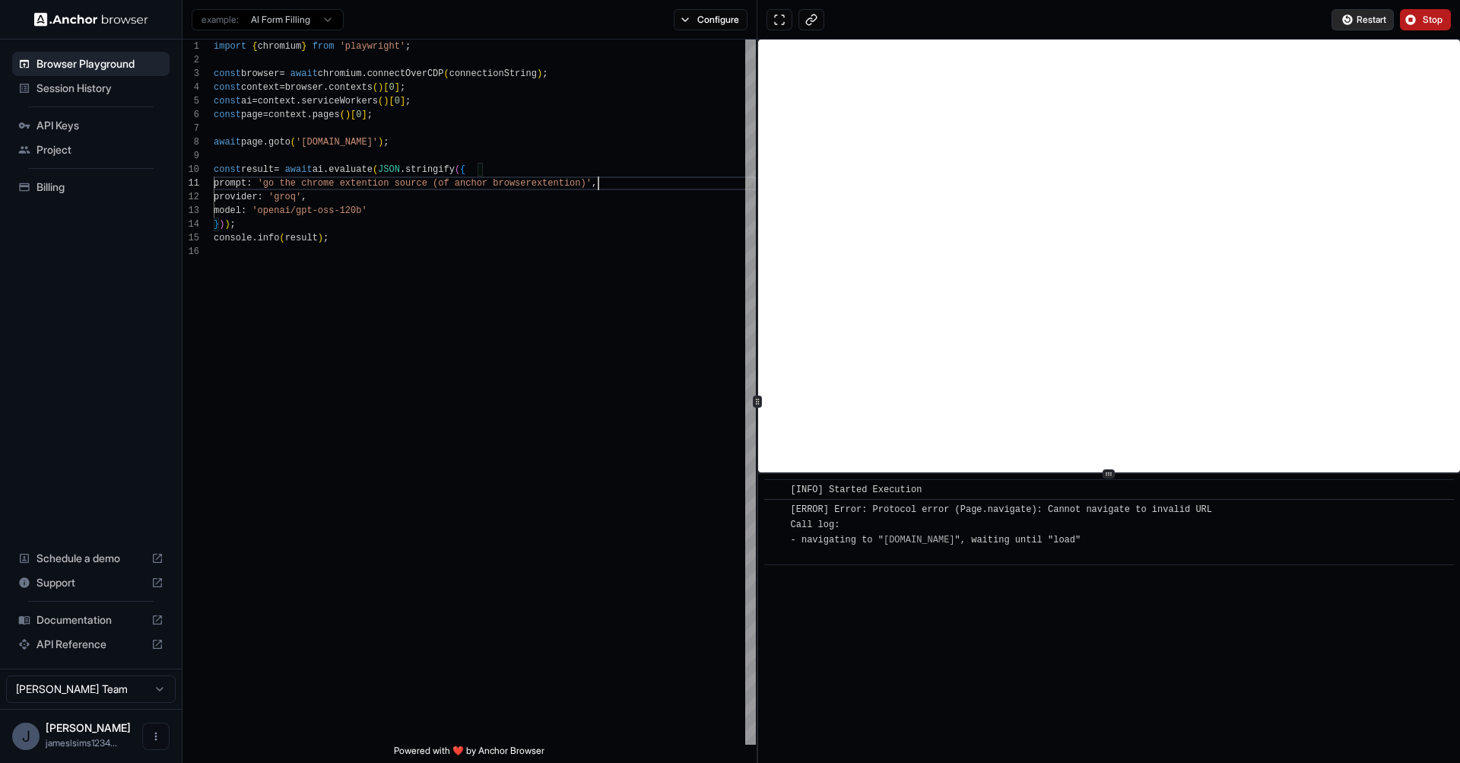
click at [1384, 26] on button "Restart" at bounding box center [1363, 19] width 62 height 21
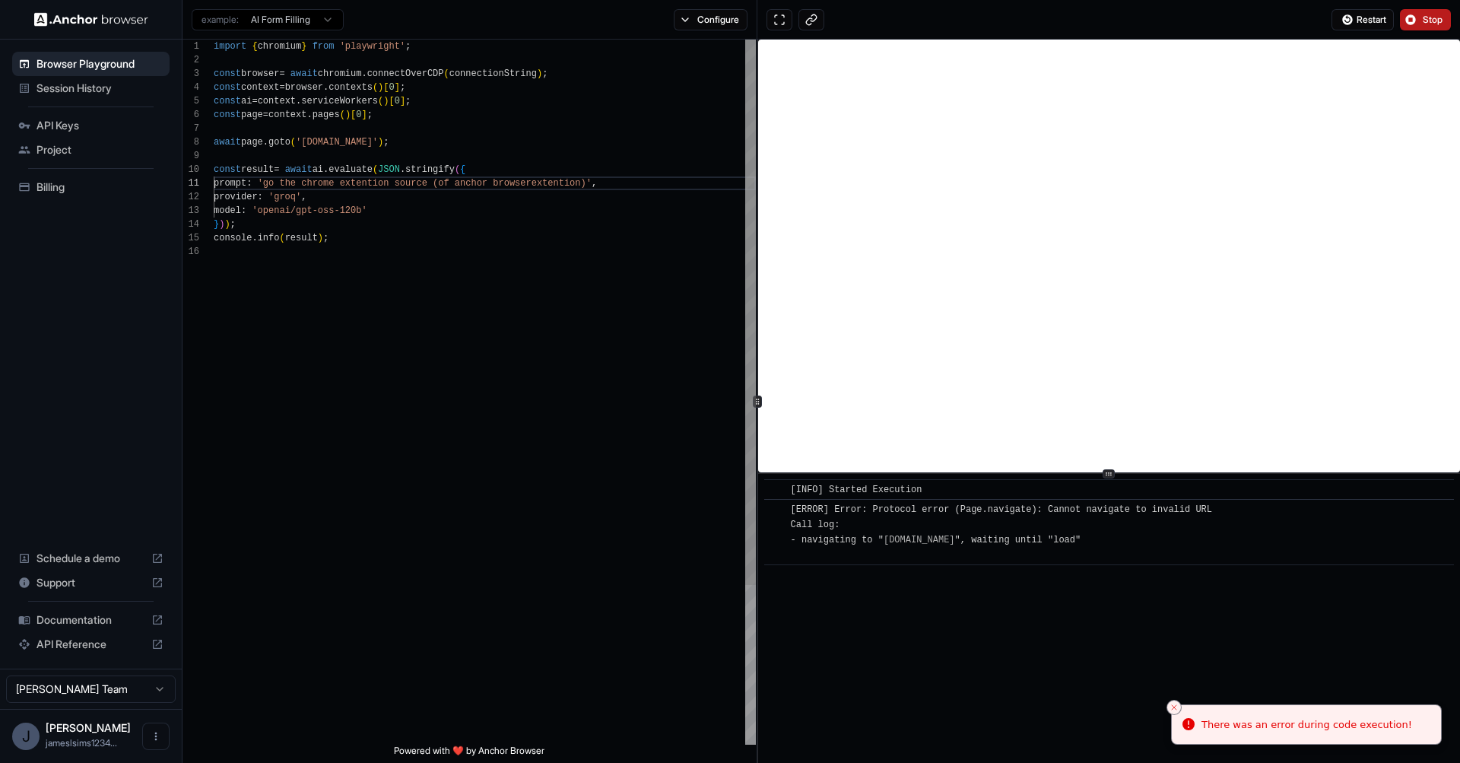
click at [707, 104] on div "import { chromium } from 'playwright' ; const browser = await chromium . connec…" at bounding box center [485, 495] width 542 height 910
click at [328, 141] on div "import { chromium } from 'playwright' ; const browser = await chromium . connec…" at bounding box center [485, 495] width 542 height 910
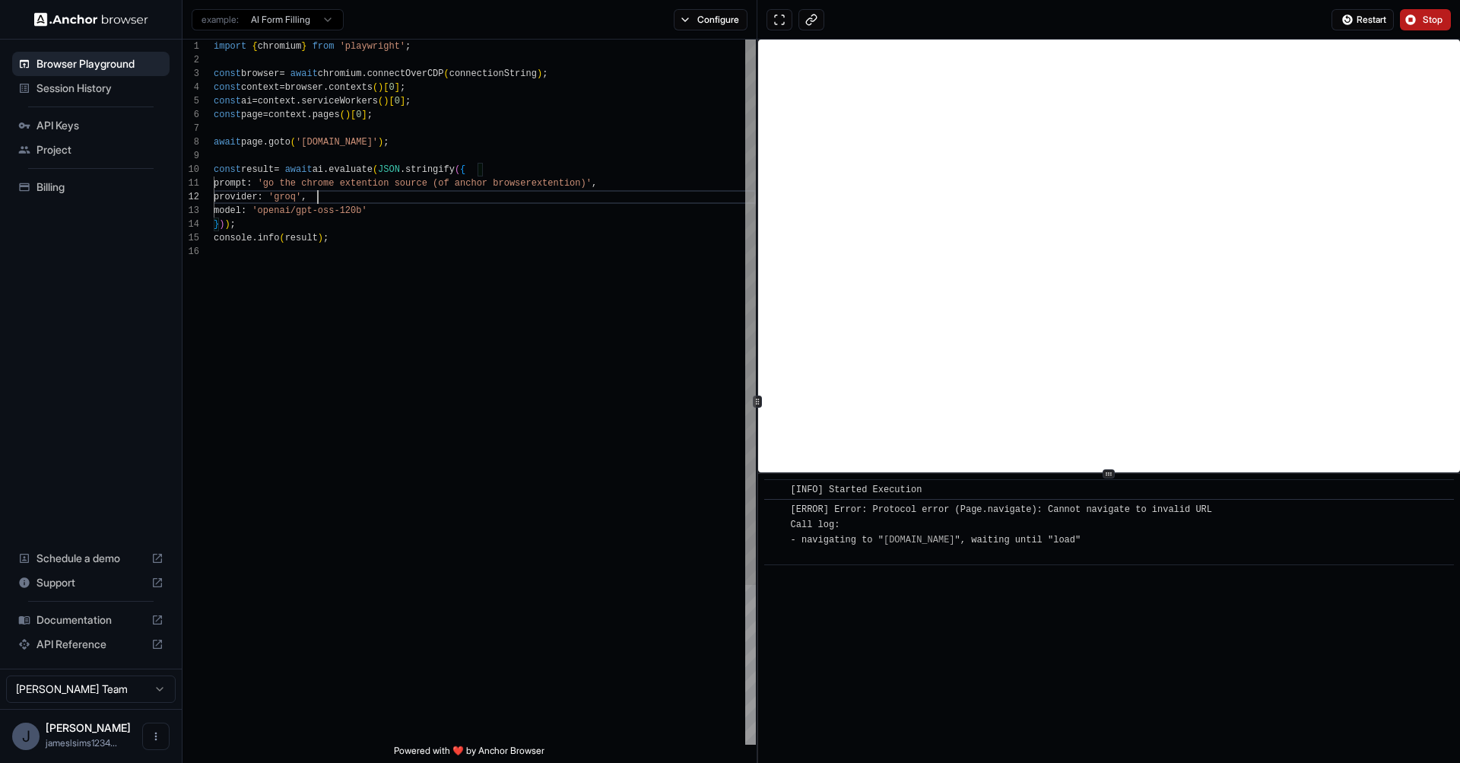
click at [581, 195] on div "import { chromium } from 'playwright' ; const browser = await chromium . connec…" at bounding box center [485, 495] width 542 height 910
click at [325, 147] on div "import { chromium } from 'playwright' ; const browser = await chromium . connec…" at bounding box center [485, 495] width 542 height 910
click at [300, 139] on div "import { chromium } from 'playwright' ; const browser = await chromium . connec…" at bounding box center [485, 495] width 542 height 910
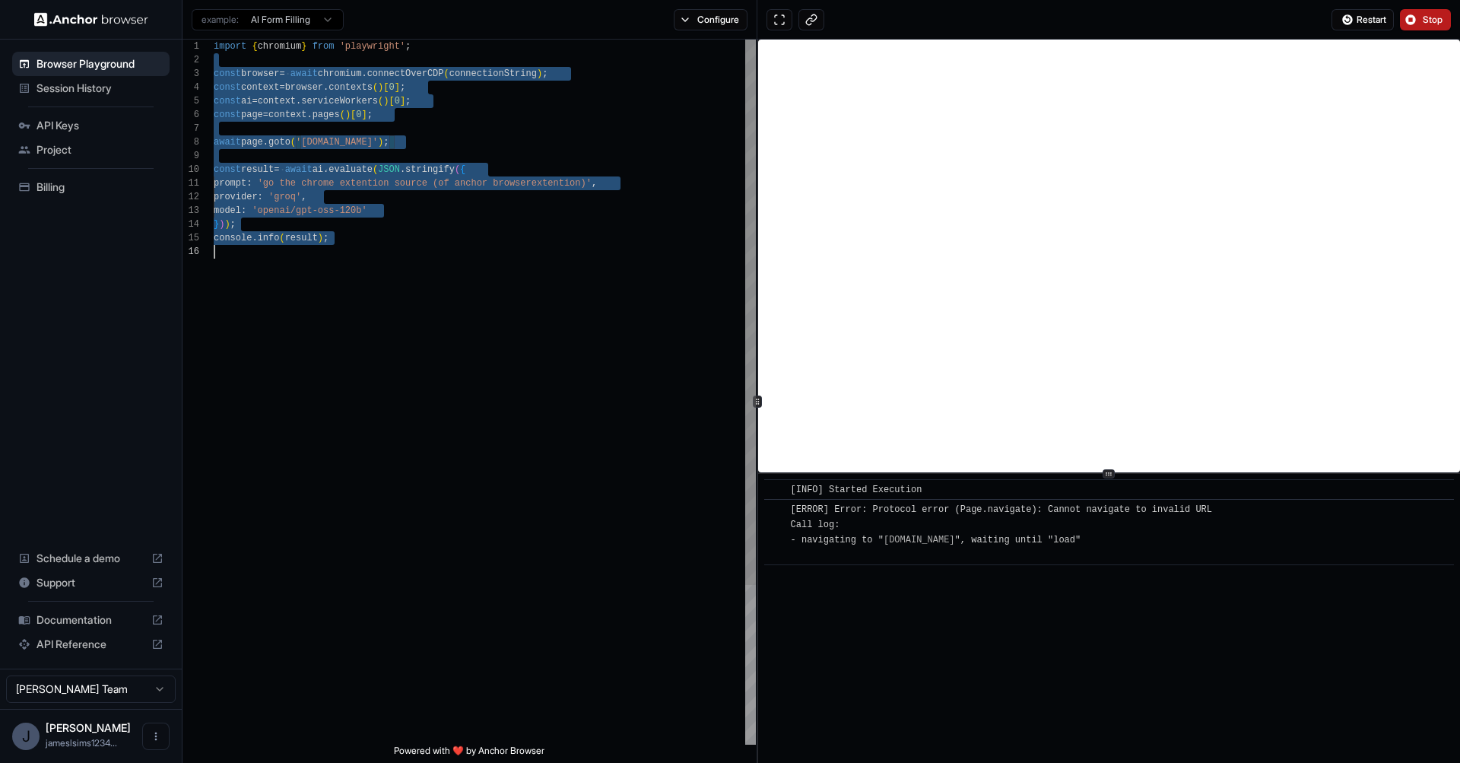
drag, startPoint x: 408, startPoint y: 106, endPoint x: 584, endPoint y: 320, distance: 277.3
click at [584, 320] on div "import { chromium } from 'playwright' ; const browser = await chromium . connec…" at bounding box center [485, 495] width 542 height 910
type textarea "**********"
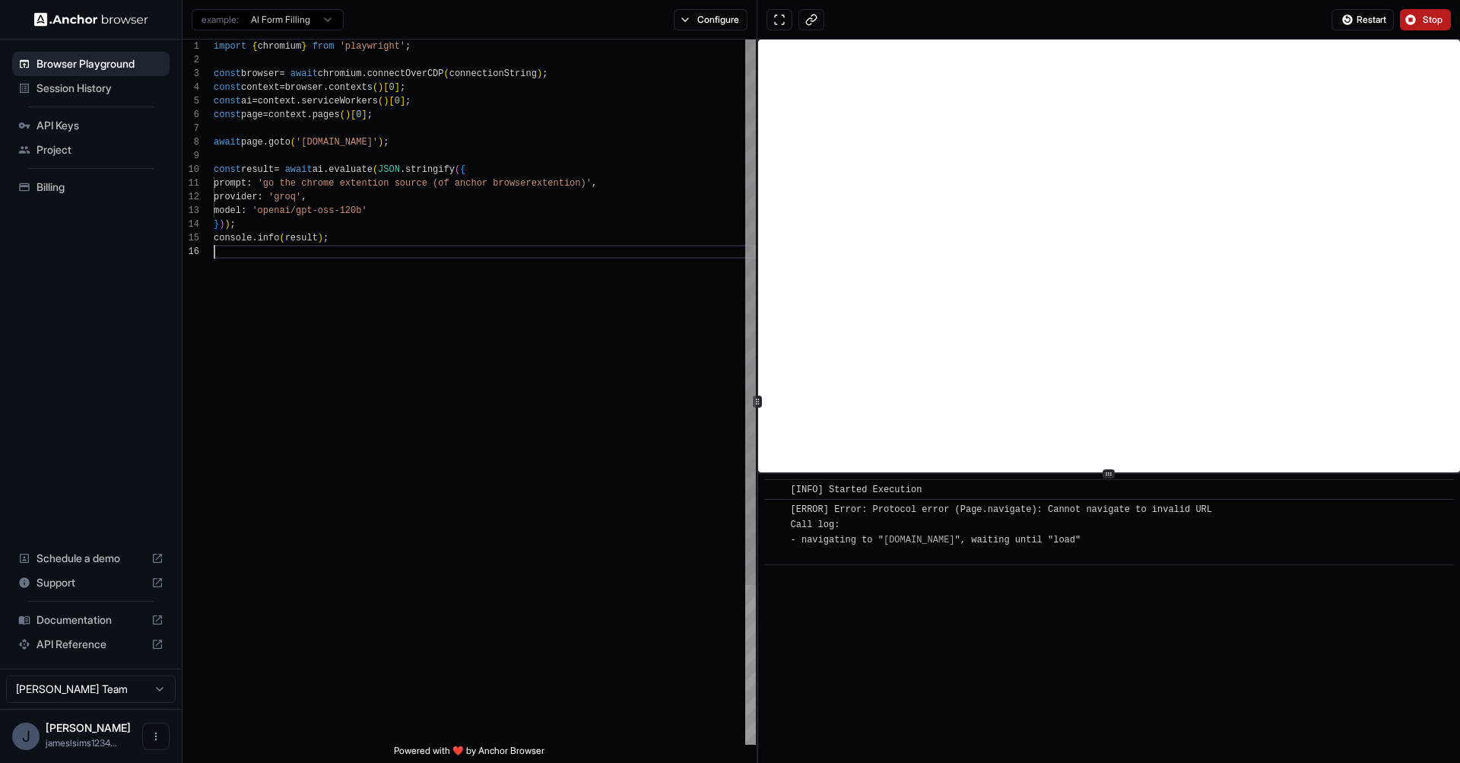
click at [581, 317] on div "import { chromium } from 'playwright' ; const browser = await chromium . connec…" at bounding box center [485, 495] width 542 height 910
click at [810, 21] on button at bounding box center [812, 19] width 26 height 21
click at [319, 139] on div "import { chromium } from 'playwright' ; const browser = await chromium . connec…" at bounding box center [485, 495] width 542 height 910
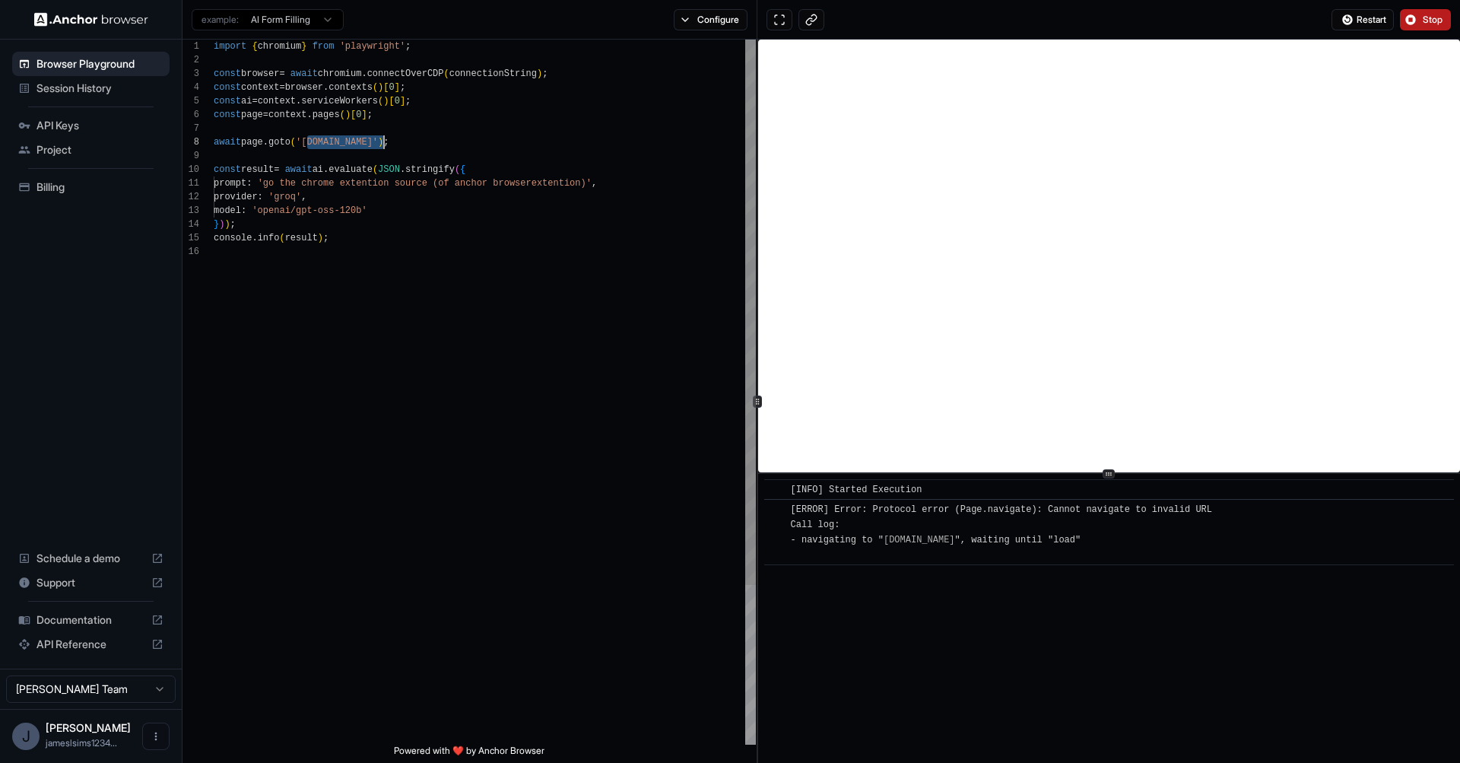
drag, startPoint x: 319, startPoint y: 139, endPoint x: 371, endPoint y: 146, distance: 52.9
click at [371, 146] on div "import { chromium } from 'playwright' ; const browser = await chromium . connec…" at bounding box center [485, 495] width 542 height 910
click at [1450, 14] on button "Stop" at bounding box center [1425, 19] width 51 height 21
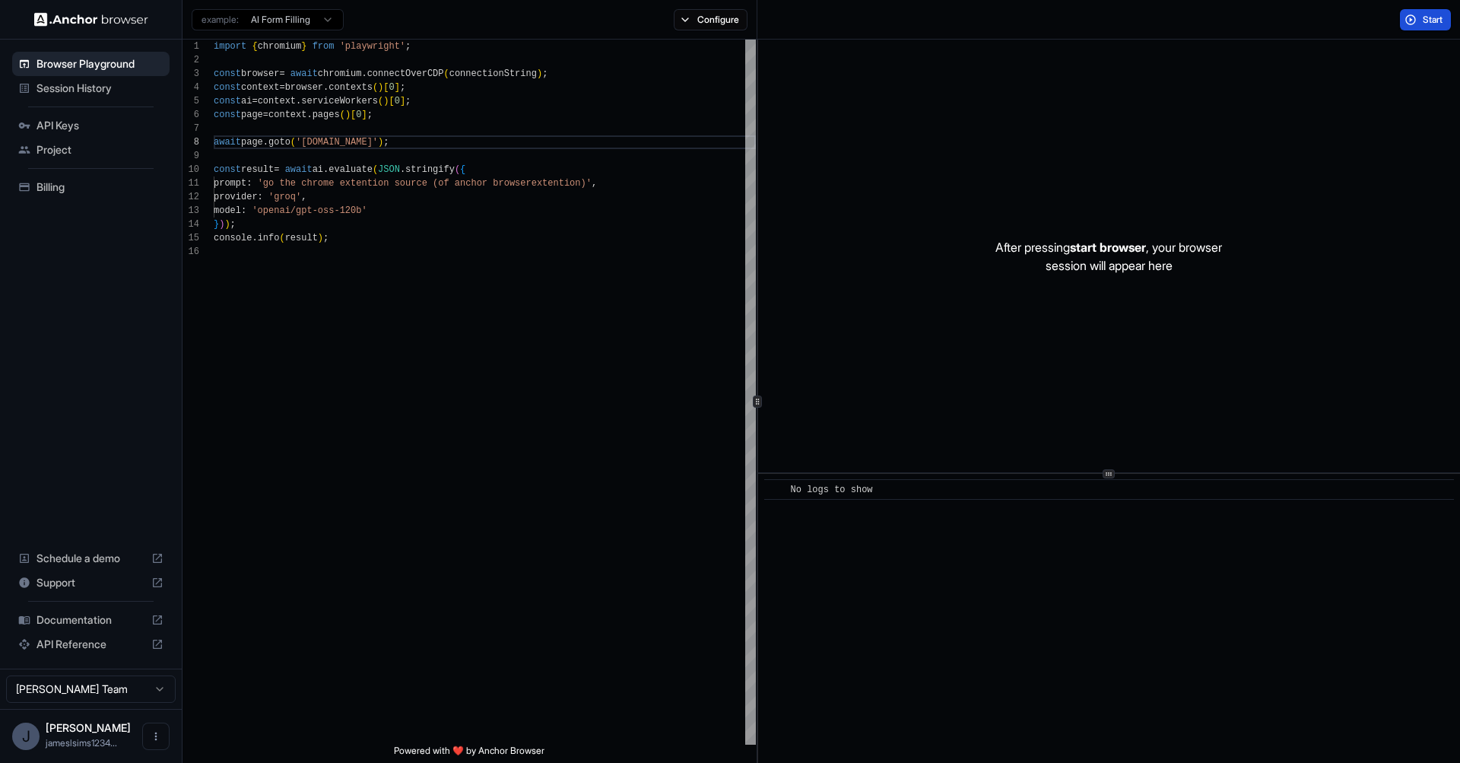
click at [1429, 20] on span "Start" at bounding box center [1433, 20] width 21 height 12
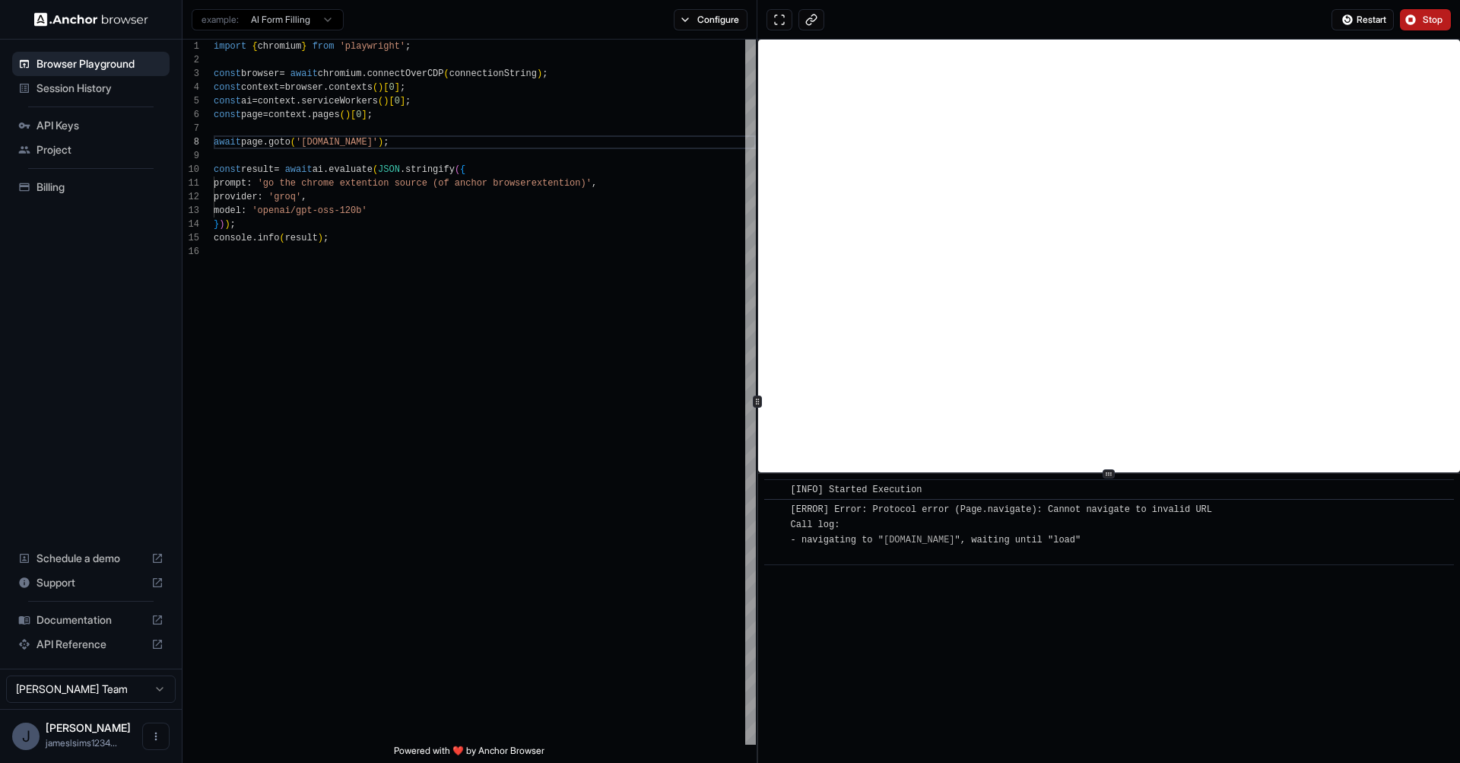
click at [981, 539] on span "[ERROR] Error: Protocol error (Page.navigate): Cannot navigate to invalid URL C…" at bounding box center [1002, 532] width 422 height 56
click at [983, 539] on span "[ERROR] Error: Protocol error (Page.navigate): Cannot navigate to invalid URL C…" at bounding box center [1002, 532] width 422 height 56
click at [983, 540] on span "[ERROR] Error: Protocol error (Page.navigate): Cannot navigate to invalid URL C…" at bounding box center [1002, 532] width 422 height 56
click at [988, 538] on span "[ERROR] Error: Protocol error (Page.navigate): Cannot navigate to invalid URL C…" at bounding box center [1002, 532] width 422 height 56
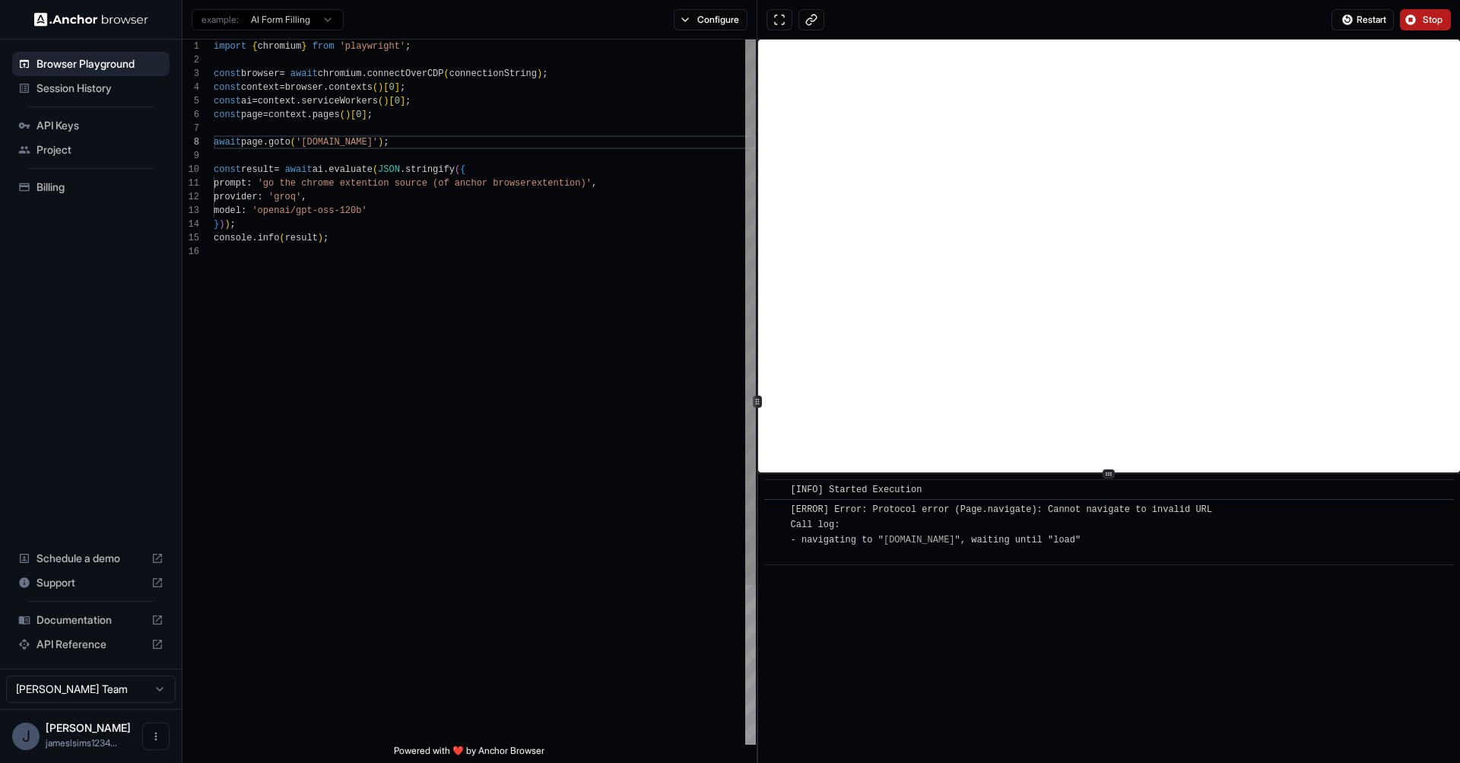
click at [615, 284] on div "import { chromium } from 'playwright' ; const browser = await chromium . connec…" at bounding box center [485, 495] width 542 height 910
type textarea "**********"
click at [324, 140] on div "import { chromium } from 'playwright' ; const browser = await chromium . connec…" at bounding box center [485, 495] width 542 height 910
click at [692, 17] on button "Configure" at bounding box center [711, 19] width 74 height 21
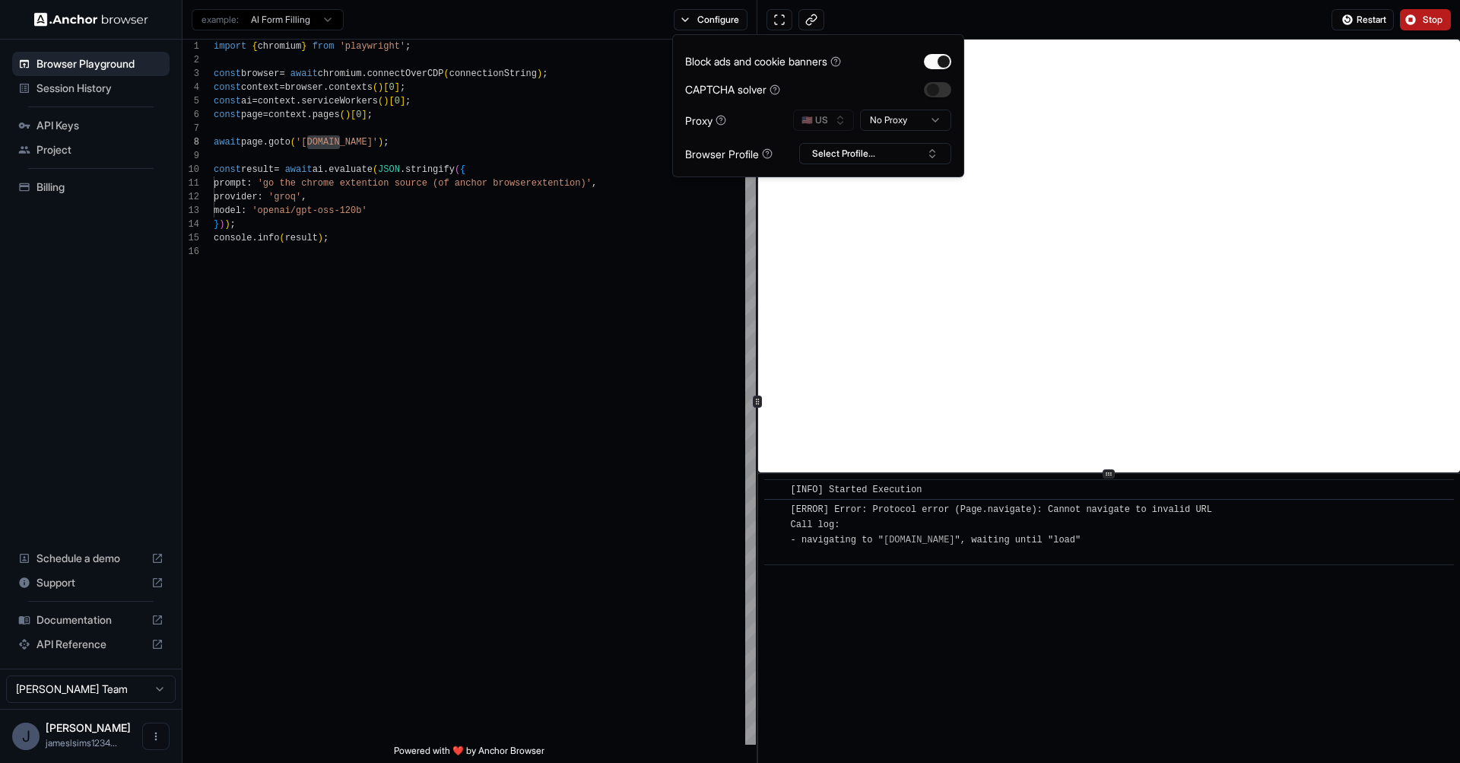
drag, startPoint x: 834, startPoint y: 122, endPoint x: 857, endPoint y: 116, distance: 24.6
click at [834, 122] on div "🇺🇸 US No Proxy" at bounding box center [872, 120] width 158 height 21
click at [931, 62] on button "button" at bounding box center [937, 61] width 27 height 15
click at [752, 93] on div "CAPTCHA solver" at bounding box center [732, 89] width 95 height 16
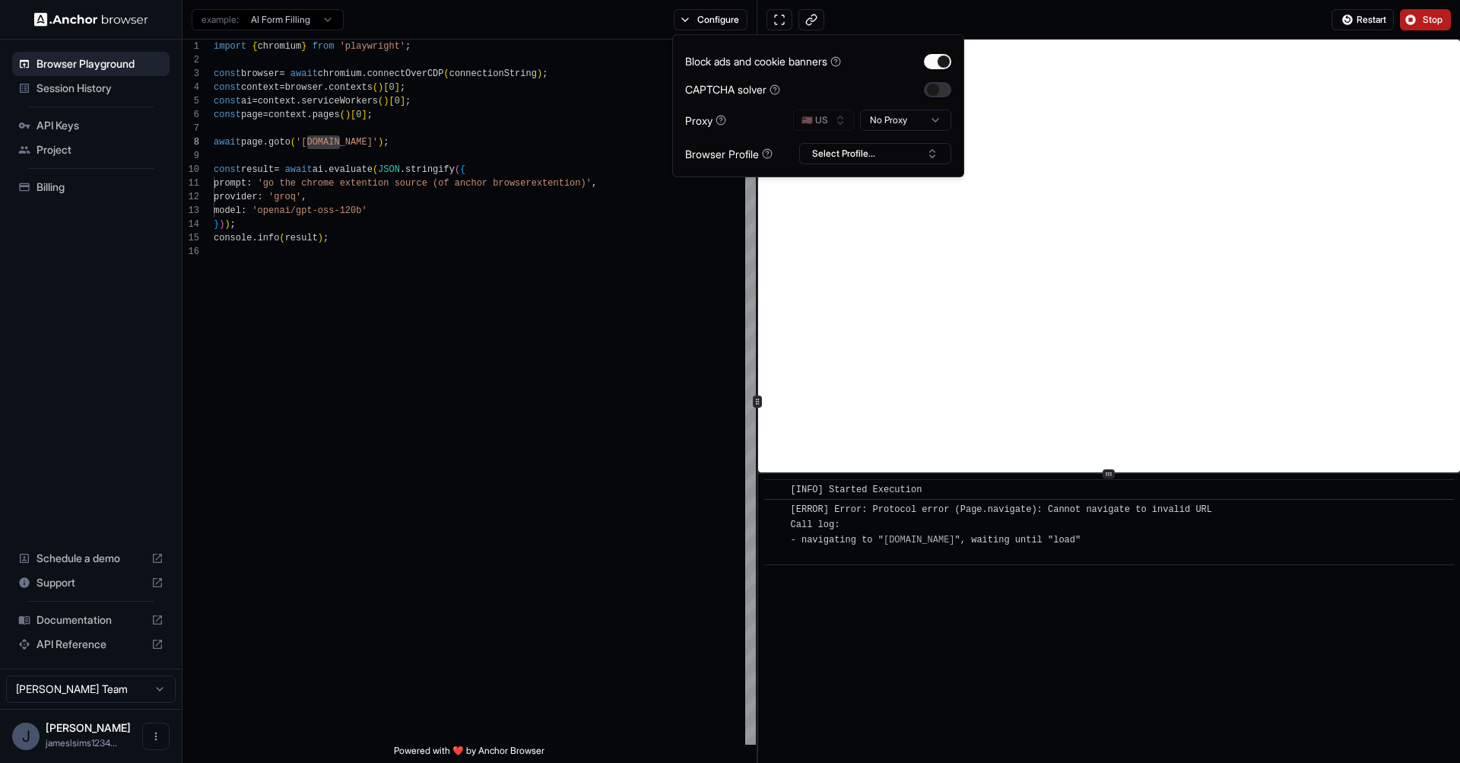
click at [931, 88] on button "button" at bounding box center [937, 89] width 27 height 15
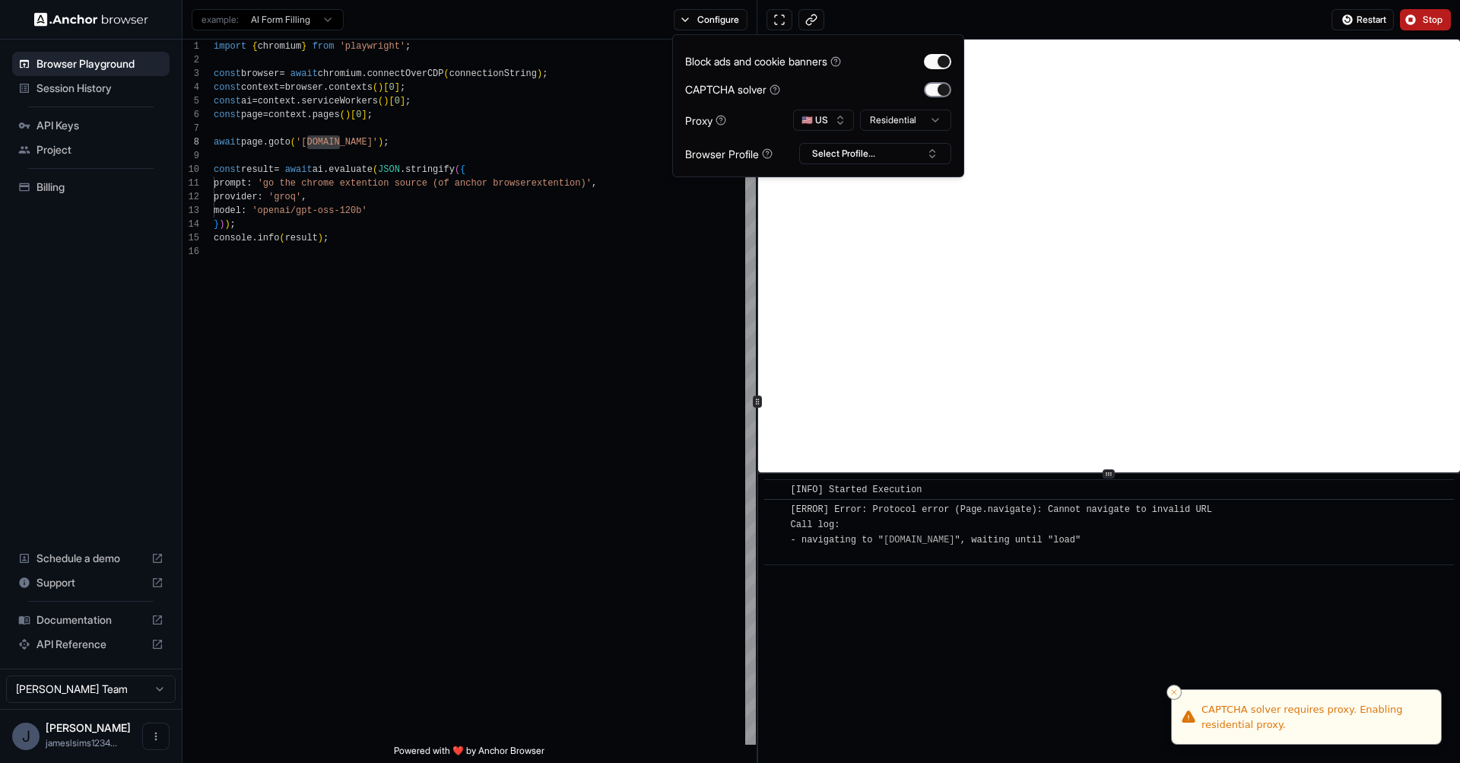
click at [931, 90] on button "button" at bounding box center [937, 89] width 27 height 15
click at [876, 146] on button "Select Profile..." at bounding box center [875, 153] width 152 height 21
click at [865, 208] on div "No profiles found." at bounding box center [875, 206] width 151 height 21
click at [835, 129] on button "🇺🇸 US" at bounding box center [823, 120] width 61 height 21
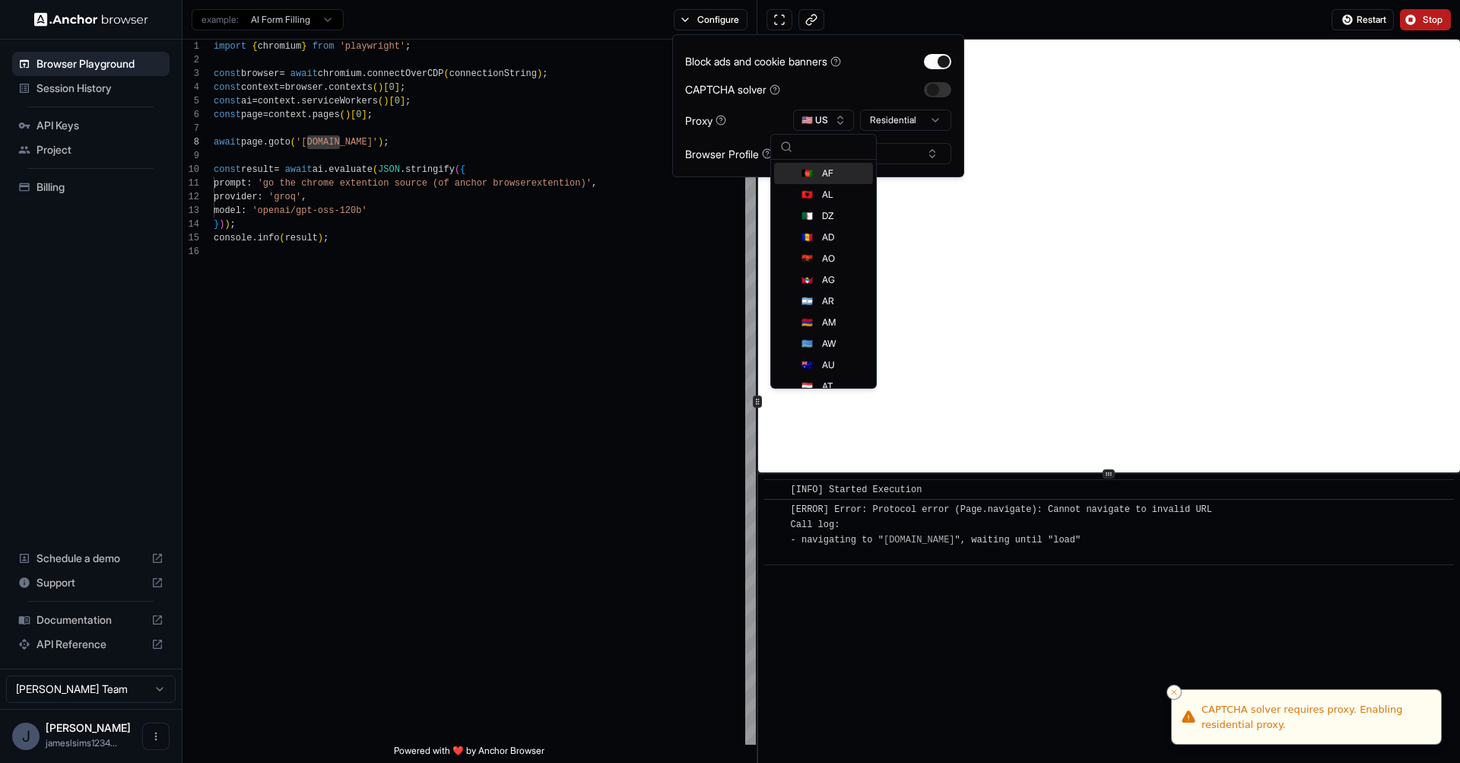
click at [893, 135] on div "Block ads and cookie banners CAPTCHA solver Proxy 🇺🇸 US Residential Browser Pro…" at bounding box center [818, 105] width 266 height 117
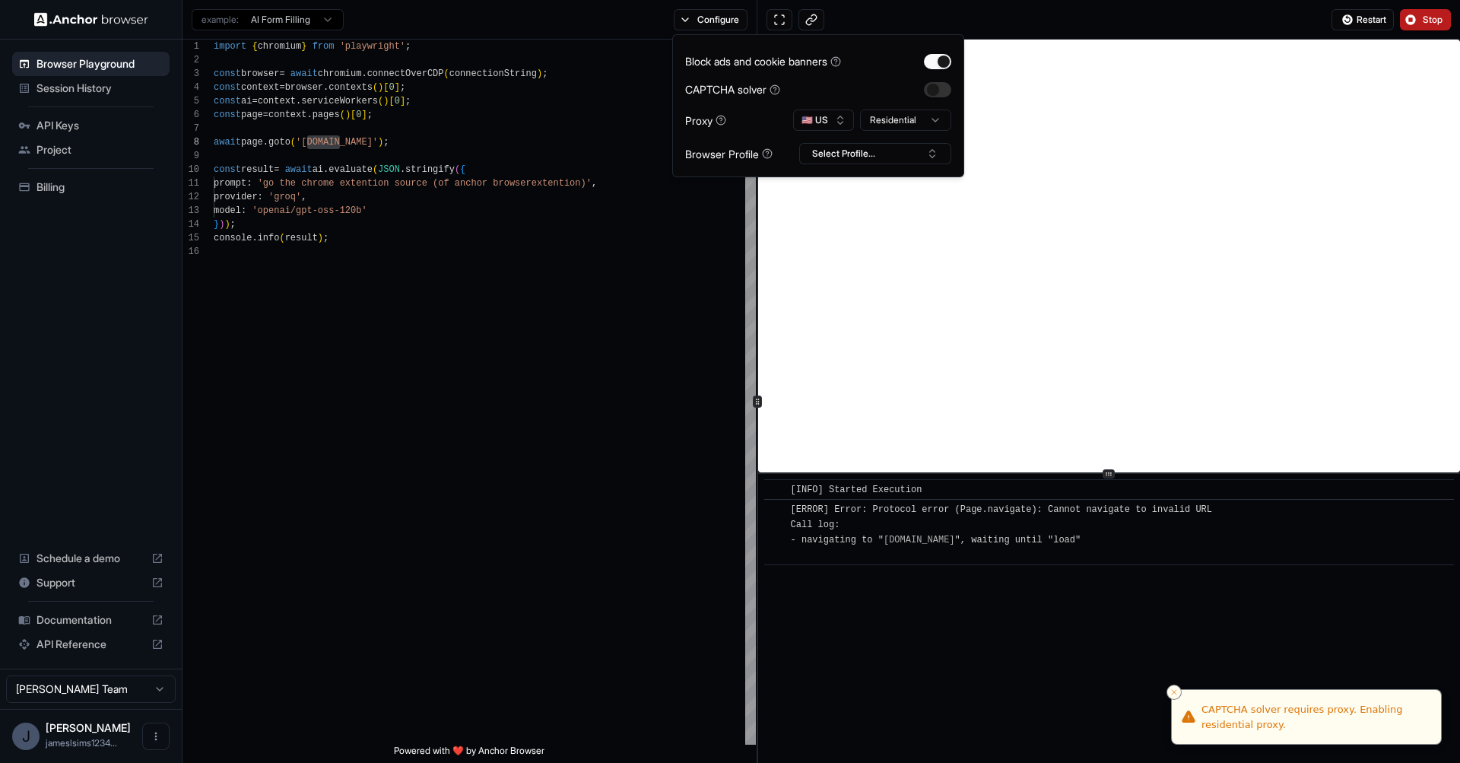
click at [893, 123] on html "Browser Playground Session History API Keys Project Billing Schedule a demo Sup…" at bounding box center [730, 381] width 1460 height 763
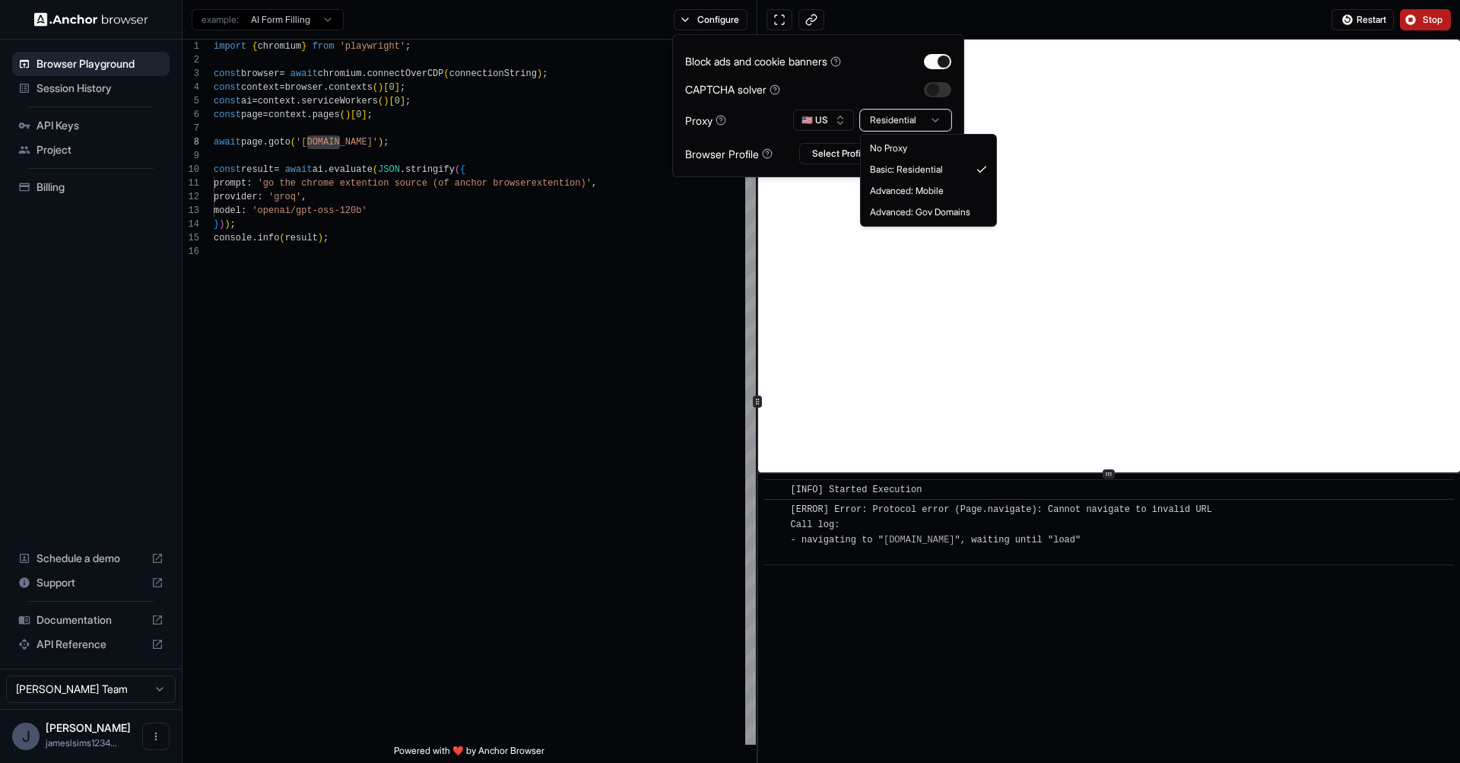
click at [897, 116] on html "Browser Playground Session History API Keys Project Billing Schedule a demo Sup…" at bounding box center [730, 381] width 1460 height 763
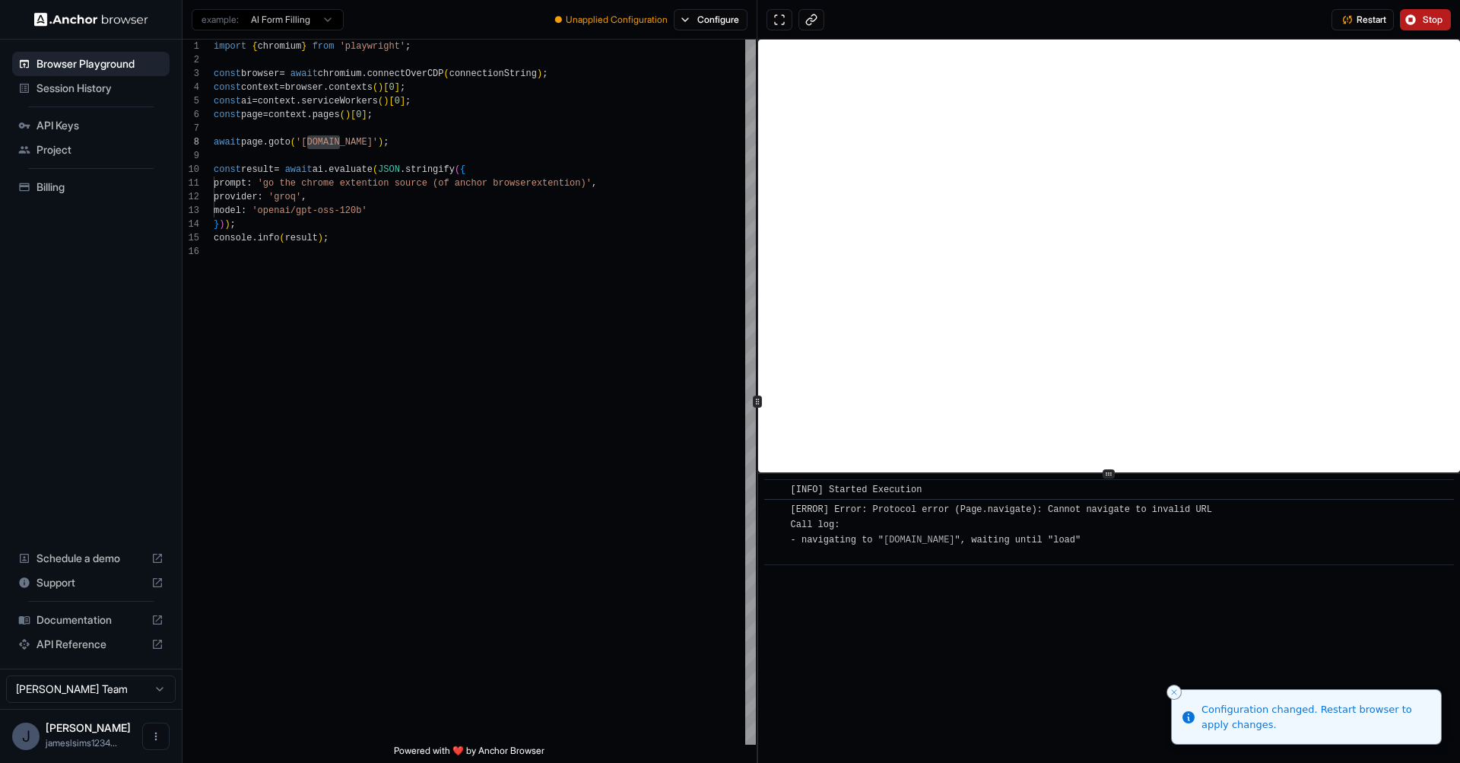
click at [611, 24] on span "Unapplied Configuration" at bounding box center [617, 20] width 102 height 12
click at [772, 24] on button at bounding box center [780, 19] width 26 height 21
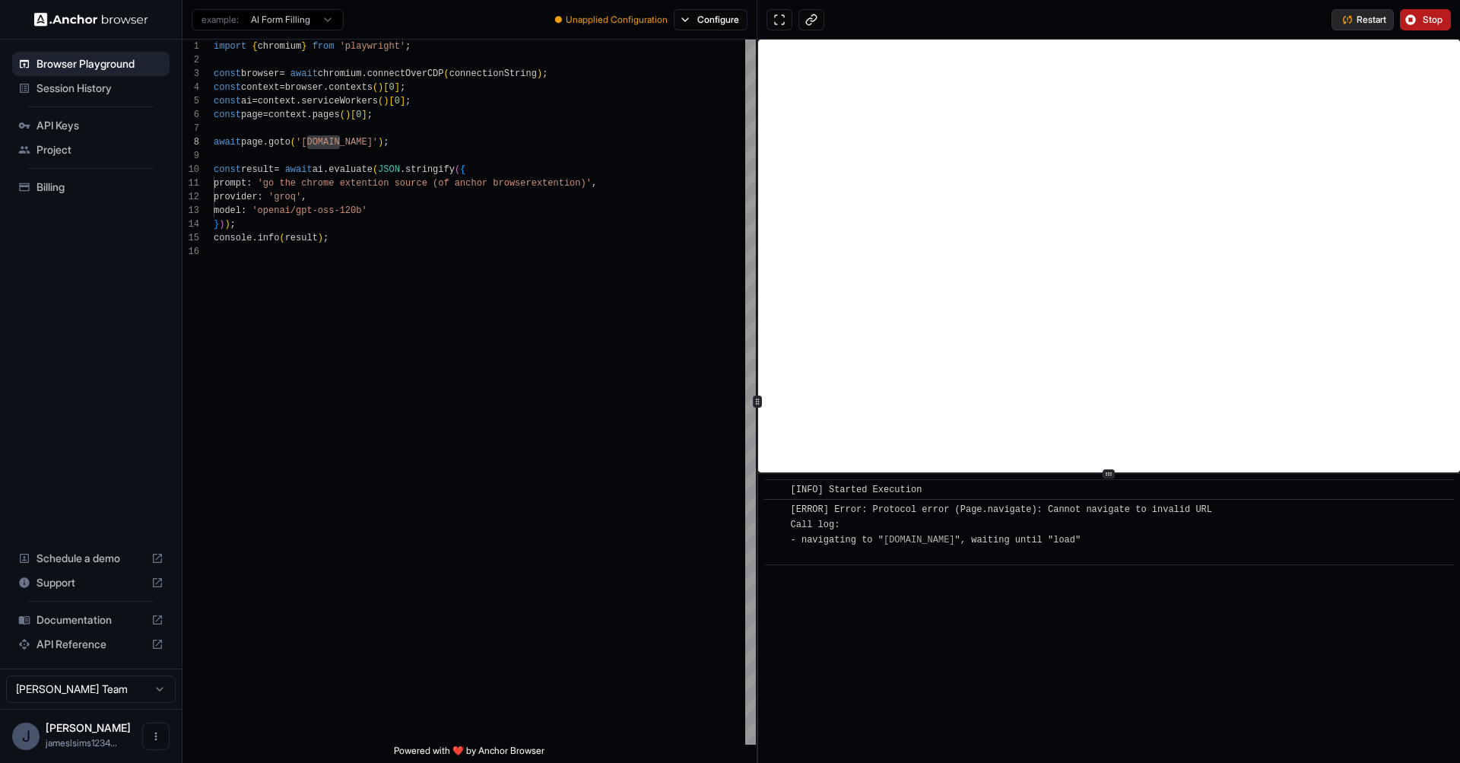
click at [1357, 21] on span "Restart" at bounding box center [1372, 20] width 30 height 12
click at [627, 243] on div "import { chromium } from 'playwright' ; const browser = await chromium . connec…" at bounding box center [485, 495] width 542 height 910
click at [624, 180] on div "import { chromium } from 'playwright' ; const browser = await chromium . connec…" at bounding box center [485, 495] width 542 height 910
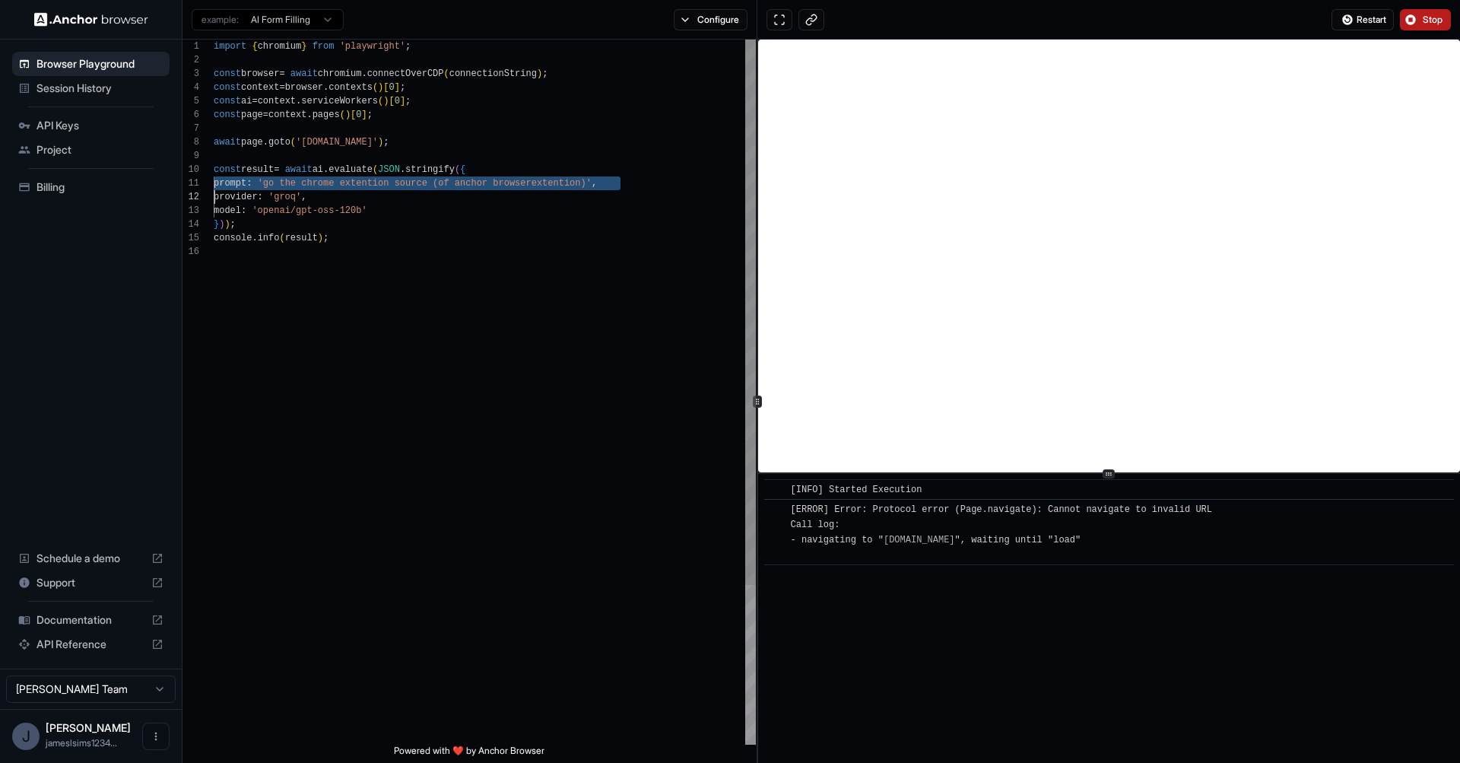
click at [624, 180] on div "import { chromium } from 'playwright' ; const browser = await chromium . connec…" at bounding box center [485, 495] width 542 height 910
click at [513, 196] on div "import { chromium } from 'playwright' ; const browser = await chromium . connec…" at bounding box center [485, 495] width 542 height 910
click at [493, 189] on div "import { chromium } from 'playwright' ; const browser = await chromium . connec…" at bounding box center [485, 495] width 542 height 910
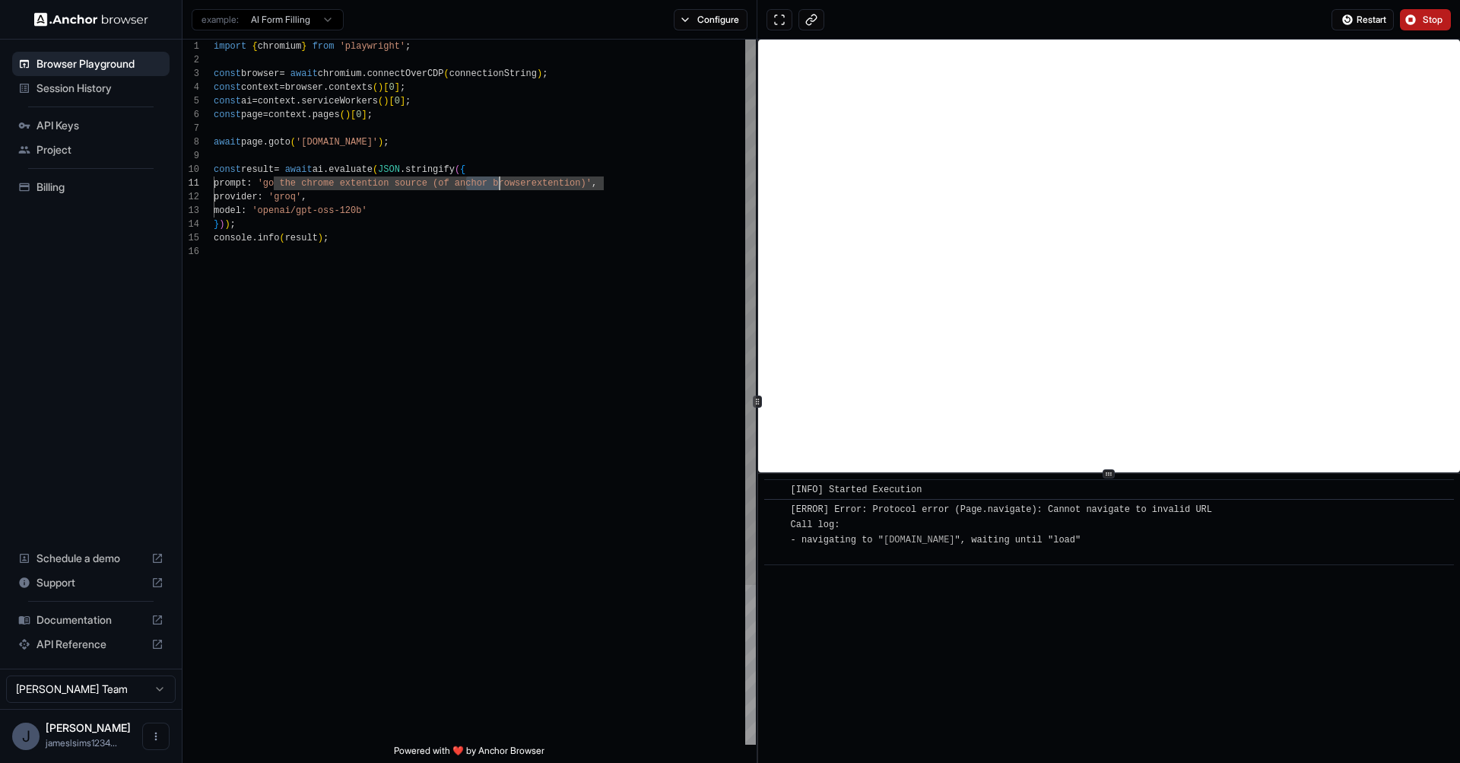
drag, startPoint x: 493, startPoint y: 189, endPoint x: 462, endPoint y: 185, distance: 30.8
click at [462, 185] on div "import { chromium } from 'playwright' ; const browser = await chromium . connec…" at bounding box center [485, 495] width 542 height 910
click at [285, 192] on div "import { chromium } from 'playwright' ; const browser = await chromium . connec…" at bounding box center [485, 495] width 542 height 910
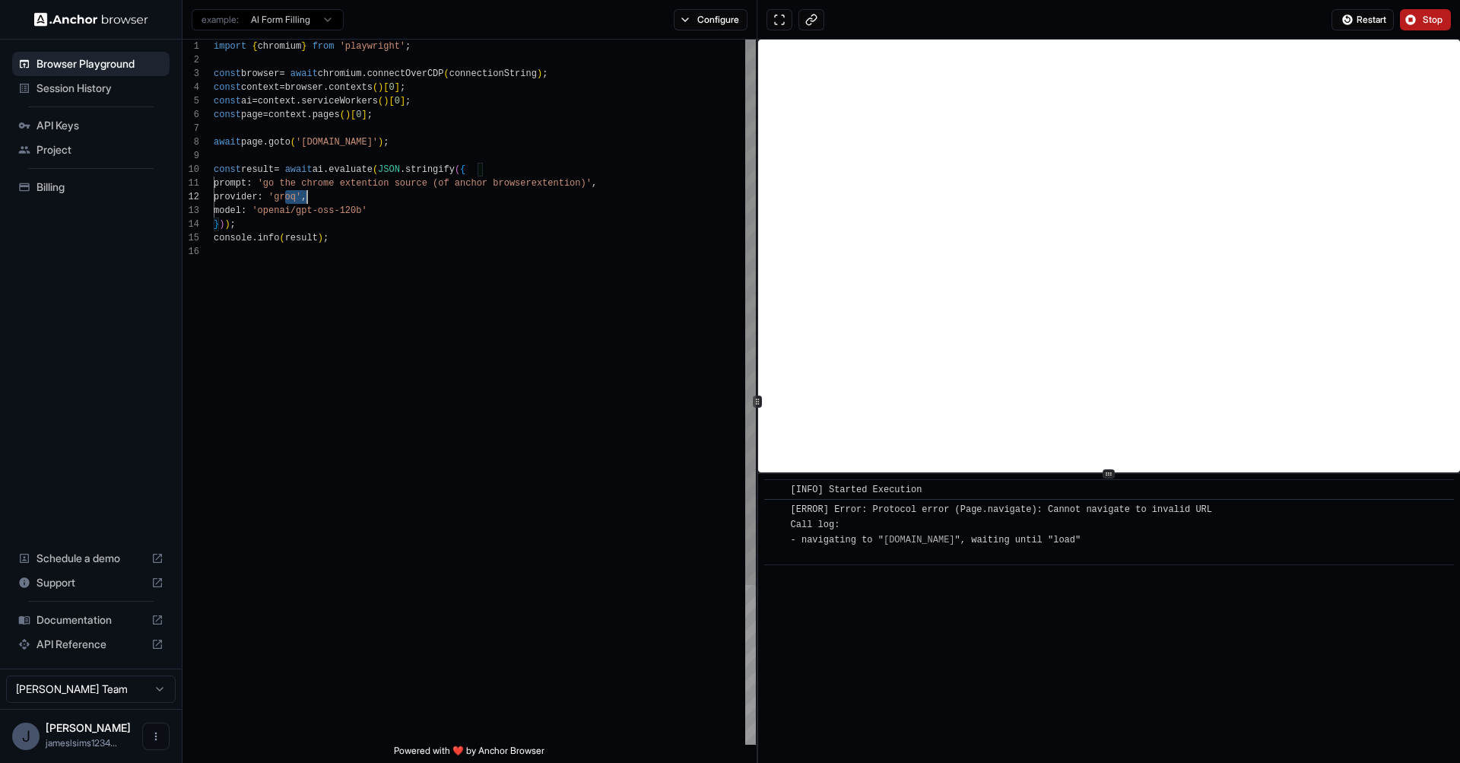
click at [285, 192] on div "import { chromium } from 'playwright' ; const browser = await chromium . connec…" at bounding box center [485, 495] width 542 height 910
click at [291, 210] on div "import { chromium } from 'playwright' ; const browser = await chromium . connec…" at bounding box center [485, 495] width 542 height 910
click at [294, 202] on div "import { chromium } from 'playwright' ; const browser = await chromium . connec…" at bounding box center [485, 495] width 542 height 910
type textarea "**********"
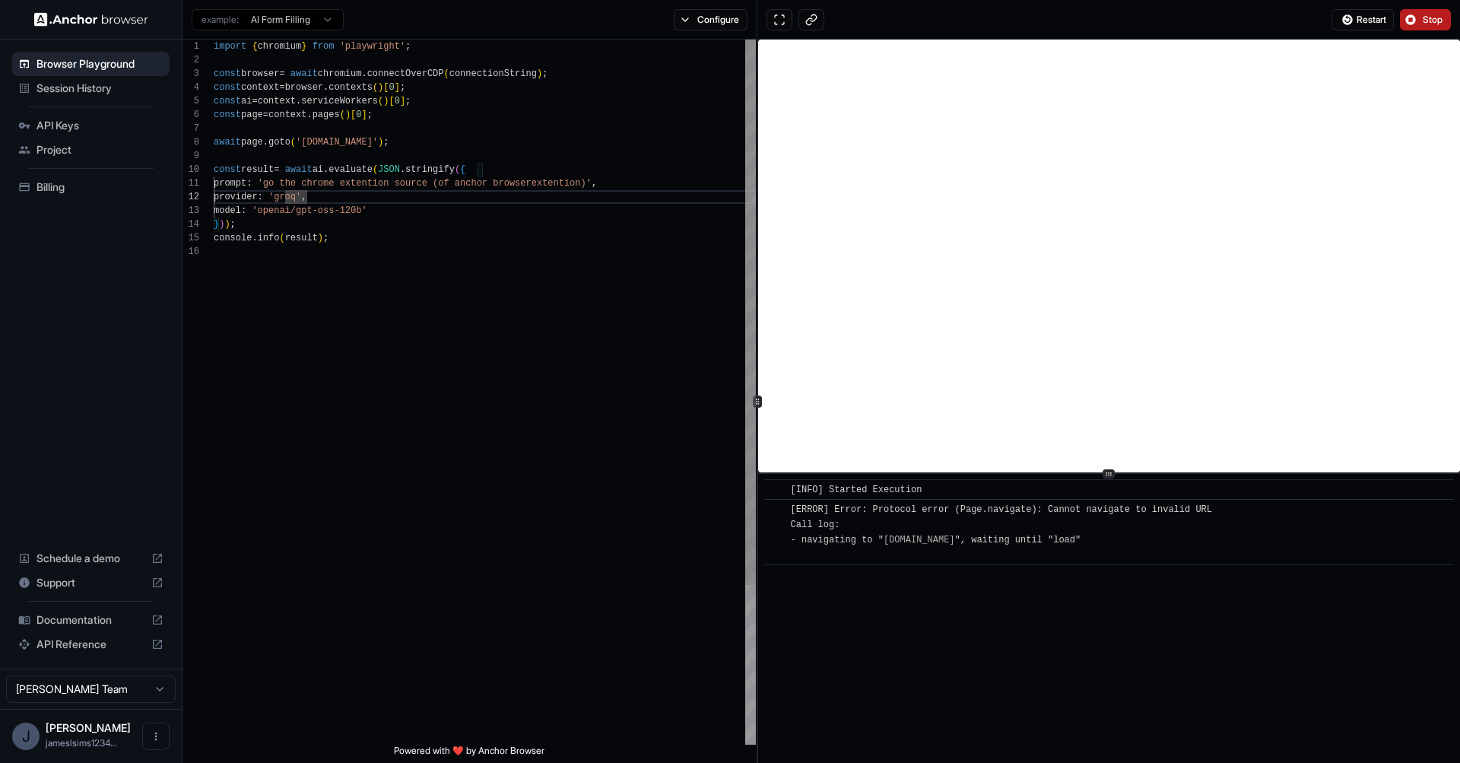
click at [307, 138] on div "import { chromium } from 'playwright' ; const browser = await chromium . connec…" at bounding box center [485, 495] width 542 height 910
